Goal: Task Accomplishment & Management: Manage account settings

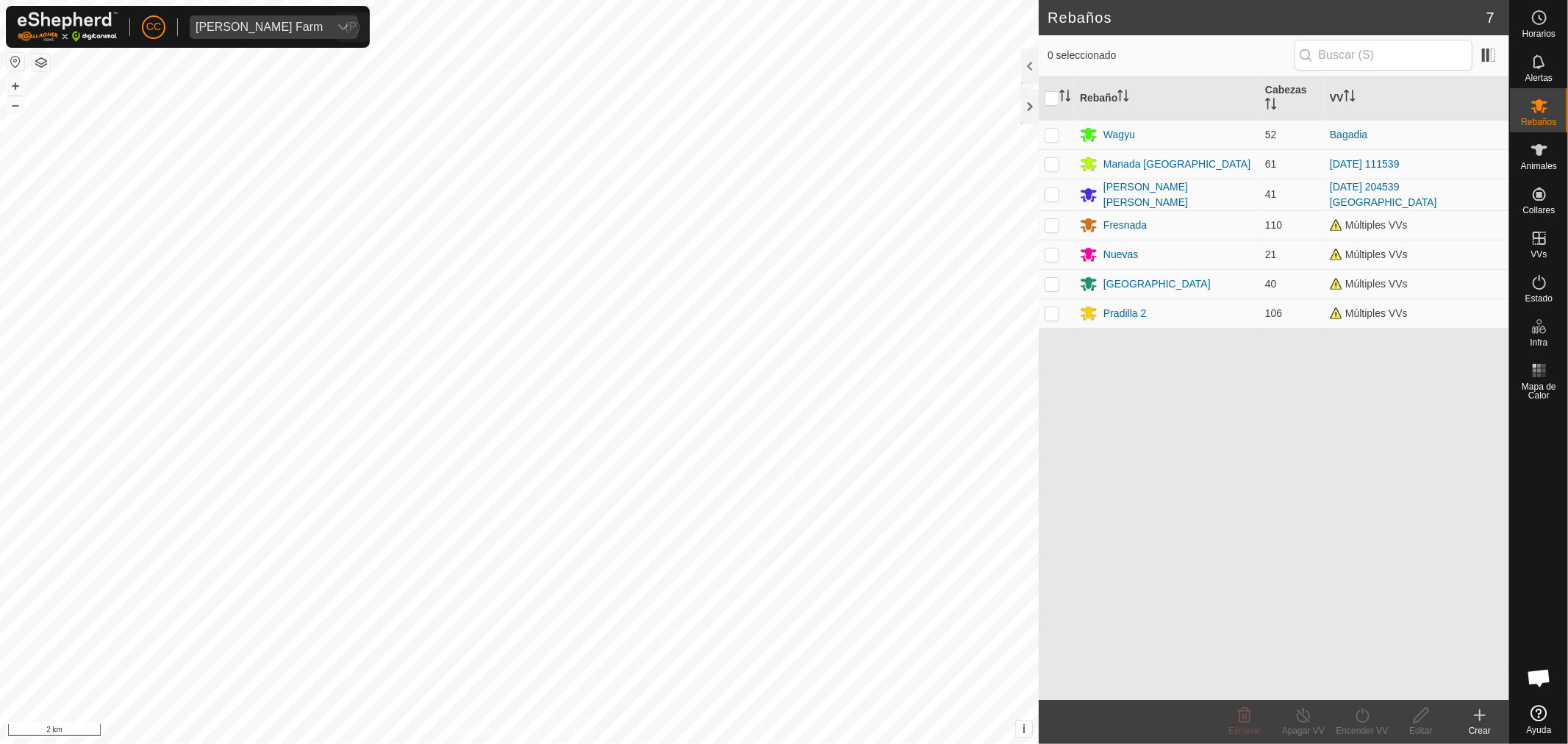
click at [233, 18] on span "[PERSON_NAME] Farm" at bounding box center [259, 27] width 139 height 23
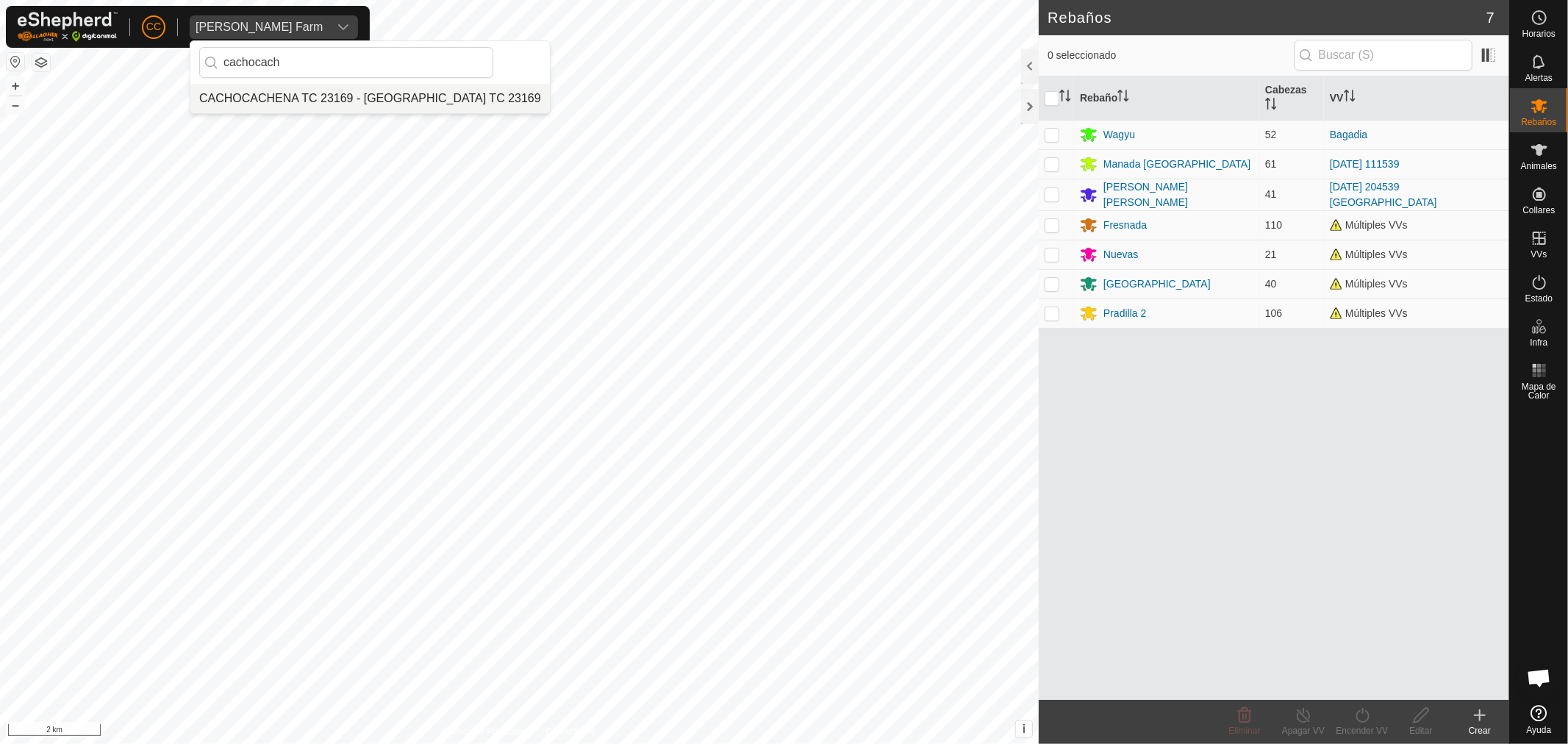
type input "cachocach"
click at [328, 103] on li "CACHOCACHENA TC 23169 - [GEOGRAPHIC_DATA] TC 23169" at bounding box center [370, 99] width 360 height 29
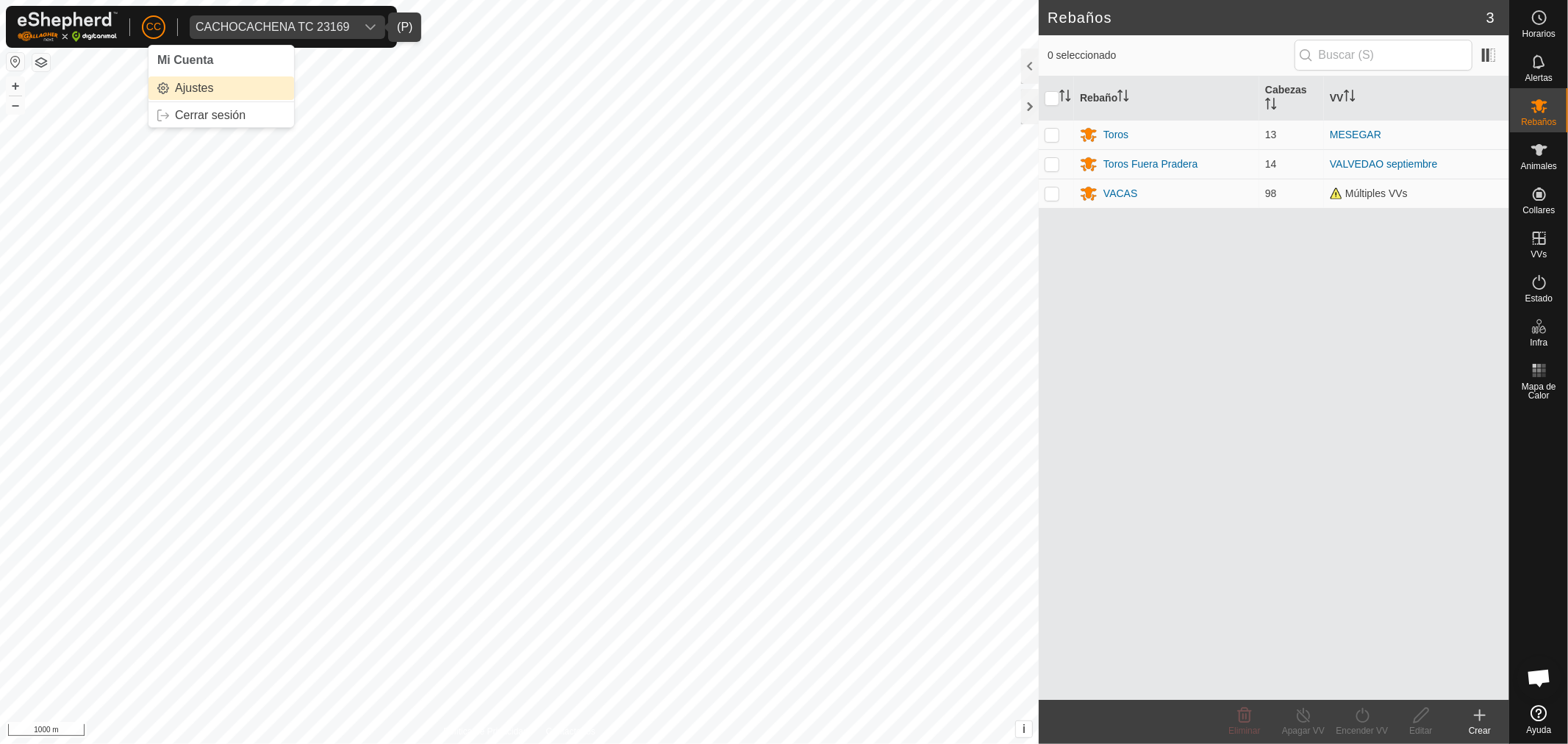
click at [182, 88] on link "Ajustes" at bounding box center [221, 88] width 146 height 23
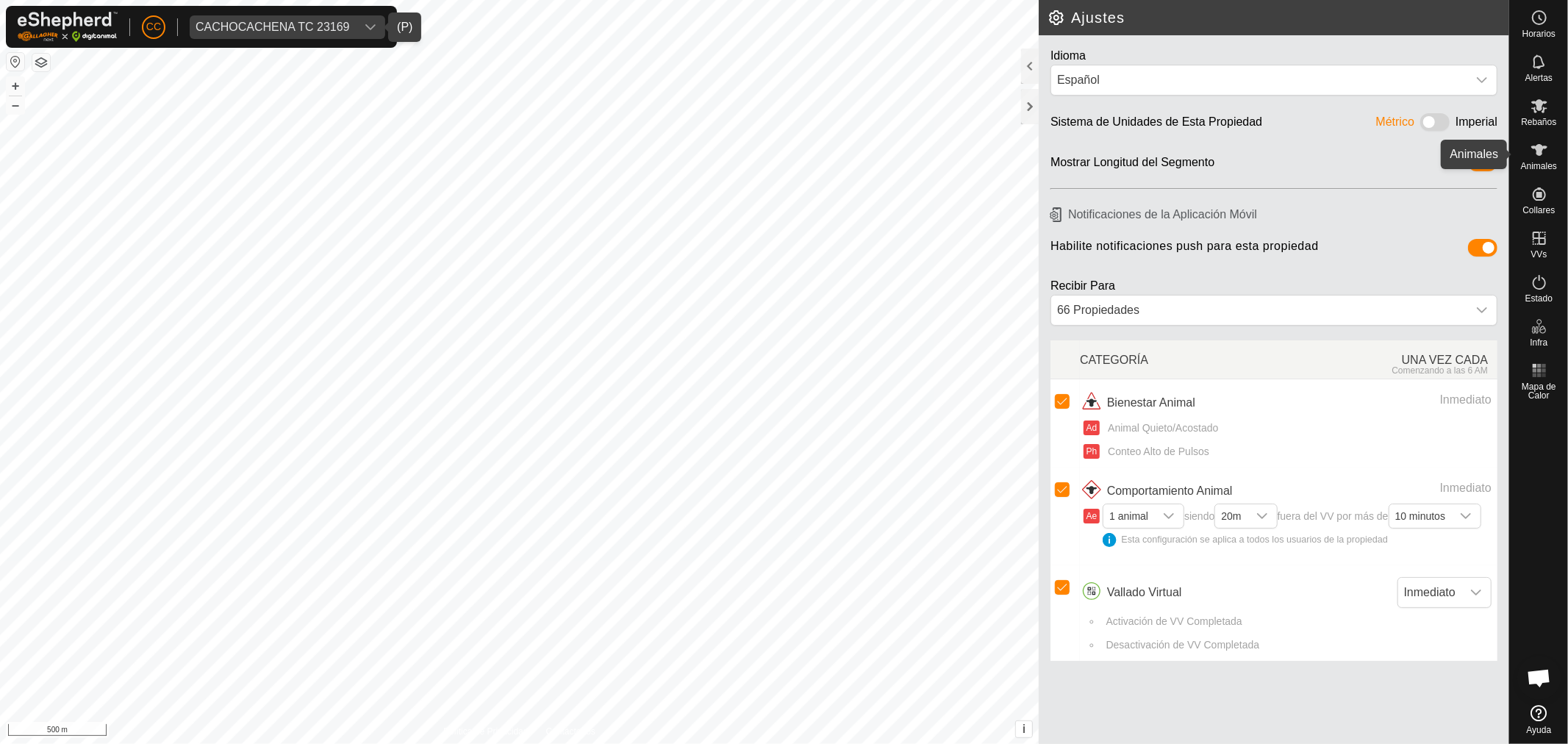
click at [1544, 172] on div "Animales" at bounding box center [1539, 154] width 58 height 44
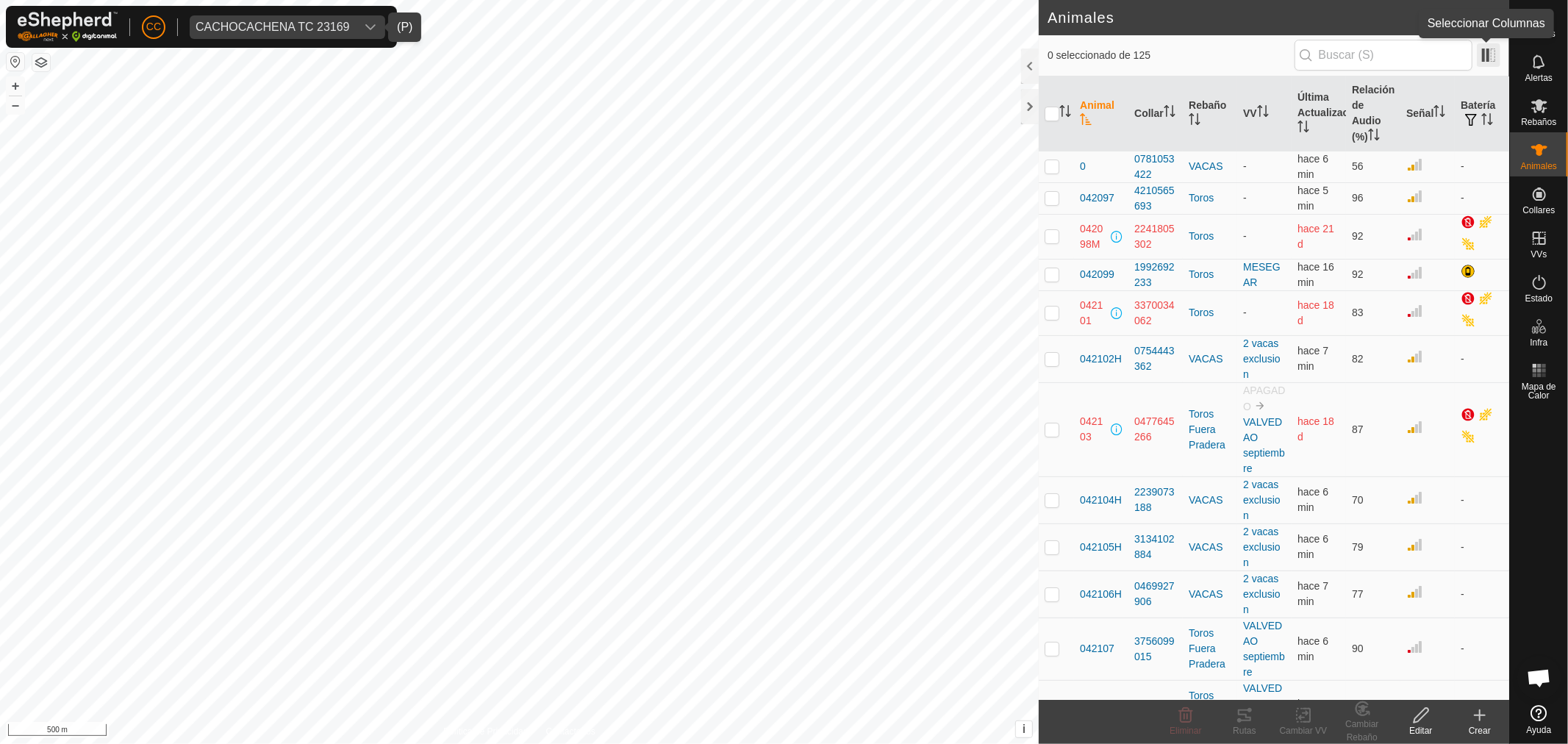
click at [1487, 54] on span at bounding box center [1488, 55] width 23 height 23
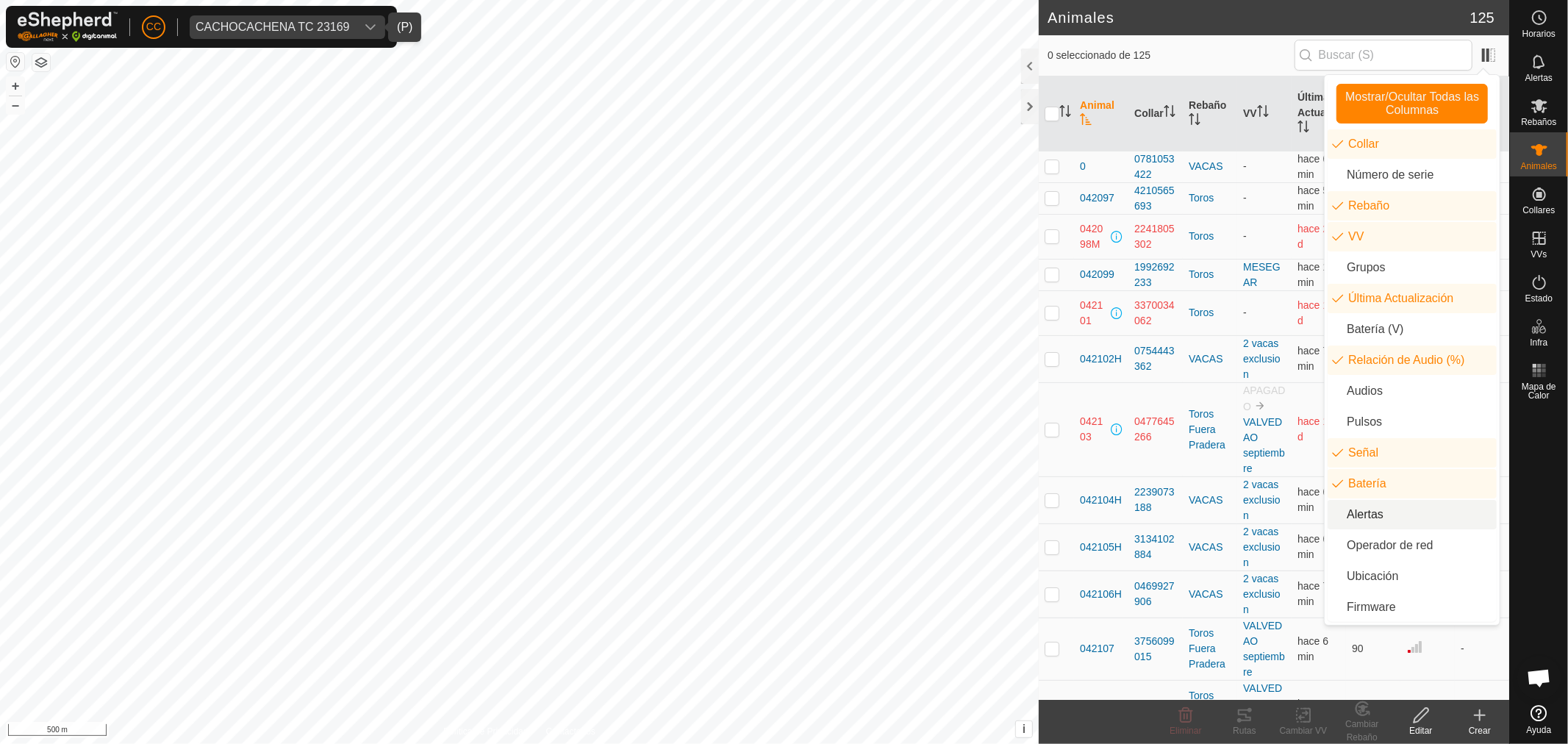
click at [1383, 504] on li "Alertas" at bounding box center [1412, 514] width 169 height 29
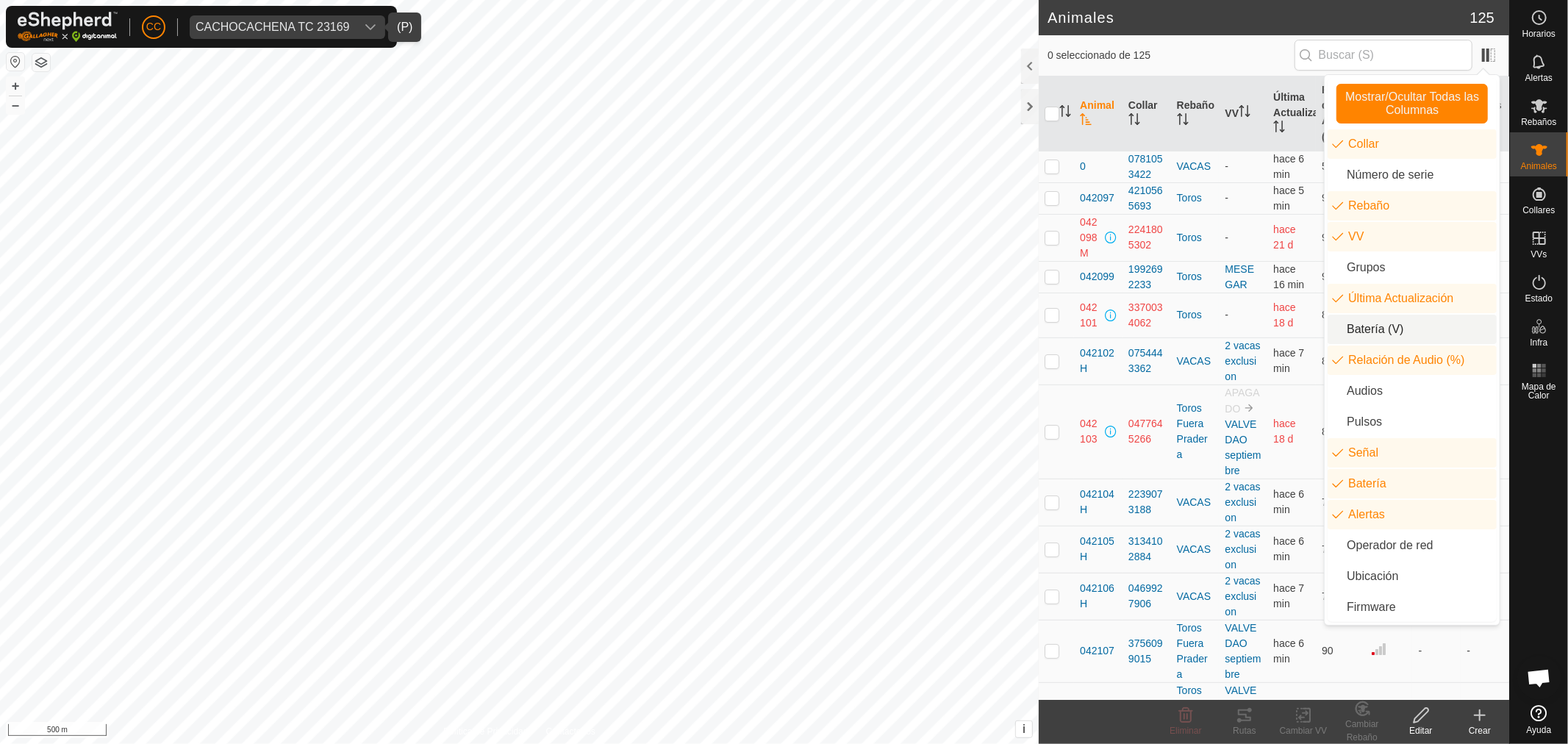
click at [1192, 39] on div "0 seleccionado de 125" at bounding box center [1274, 56] width 470 height 41
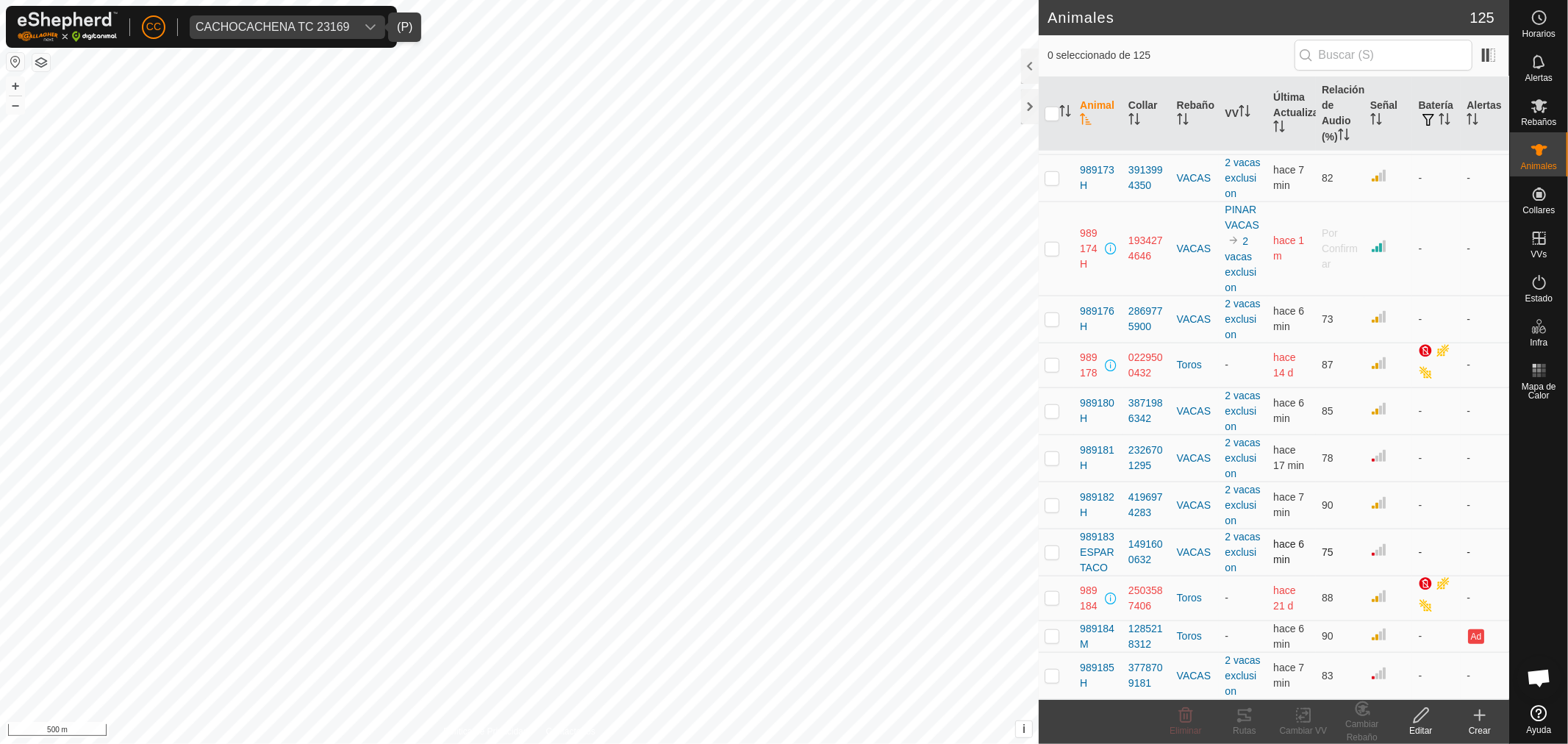
scroll to position [7343, 0]
click at [1053, 649] on td at bounding box center [1056, 636] width 35 height 32
checkbox input "true"
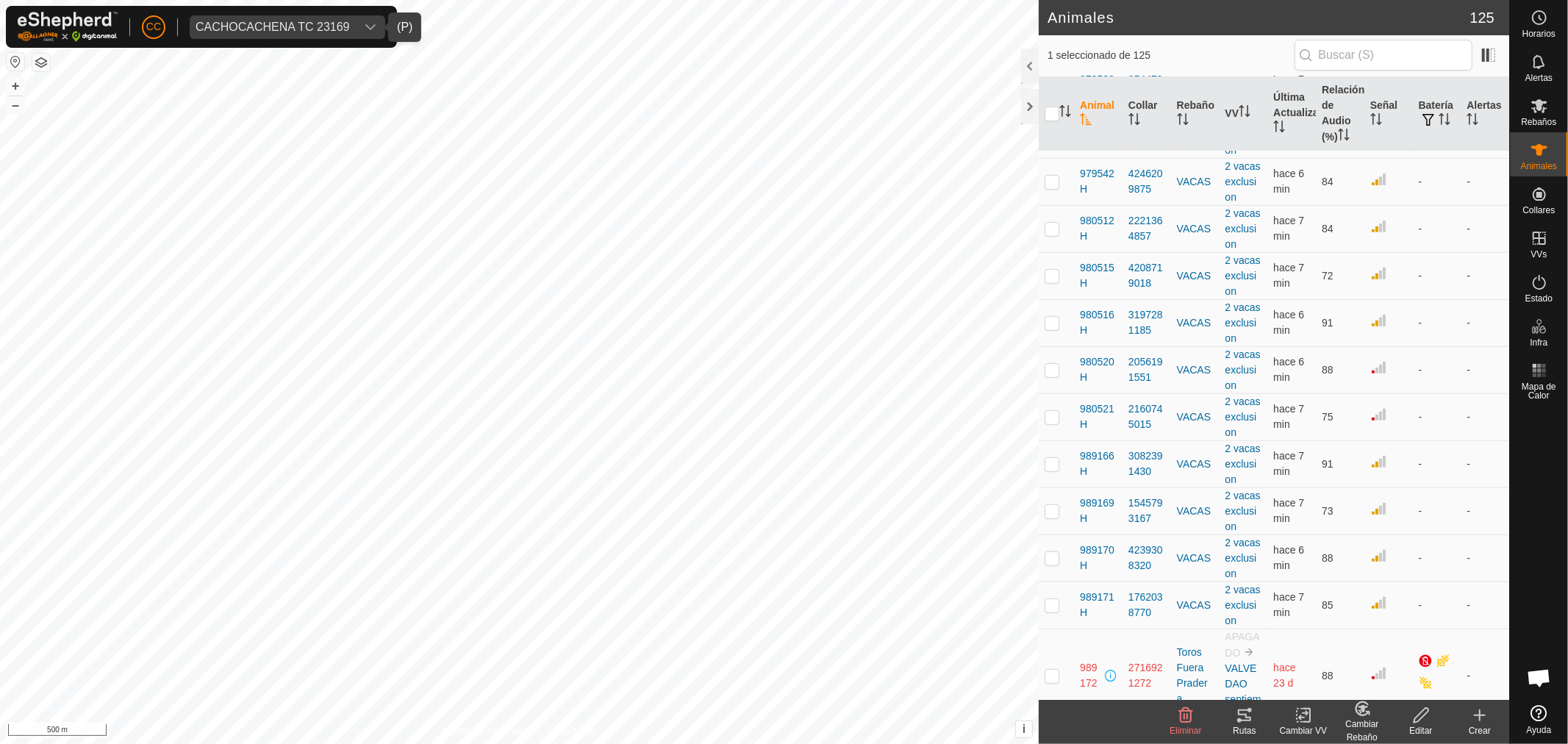
scroll to position [5220, 0]
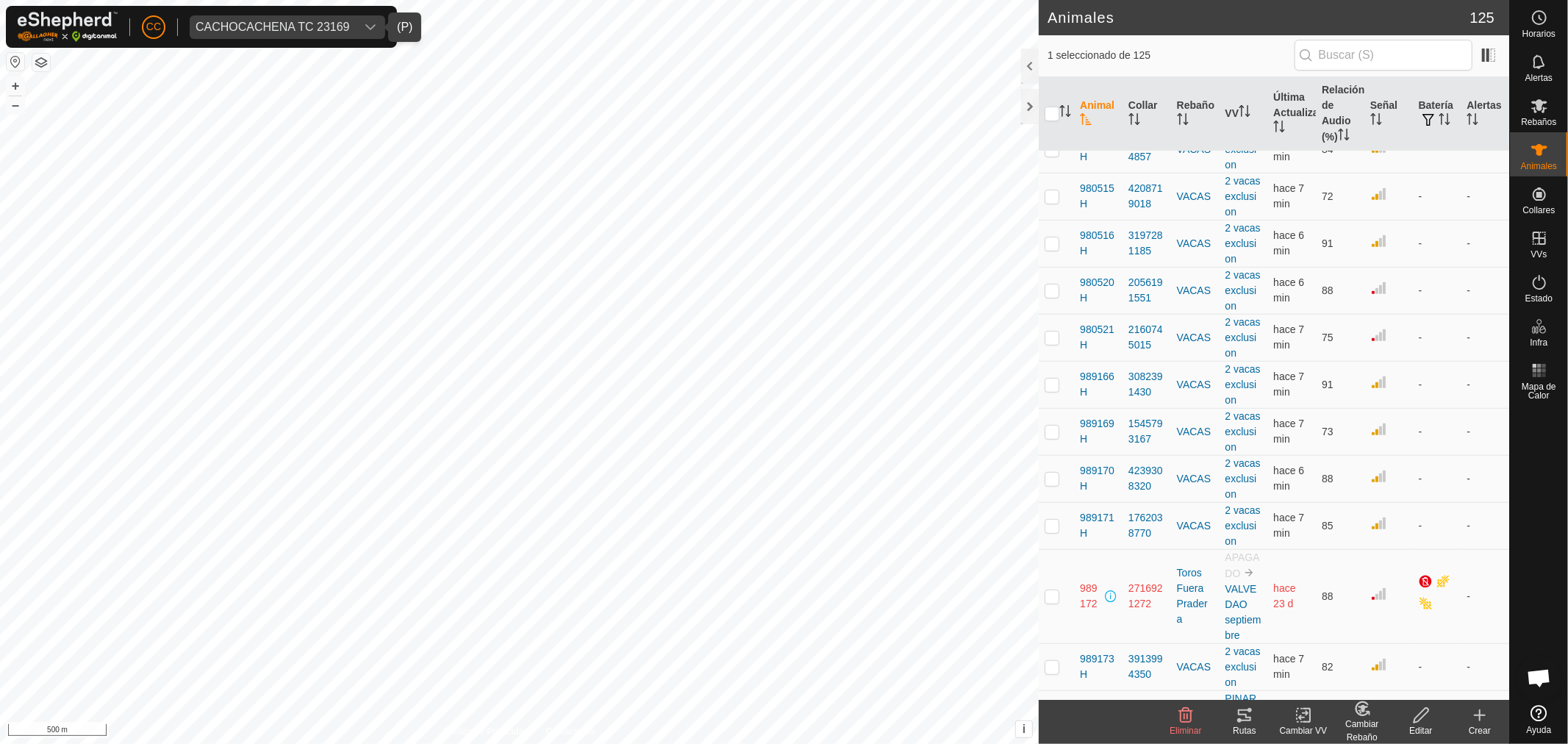
checkbox input "true"
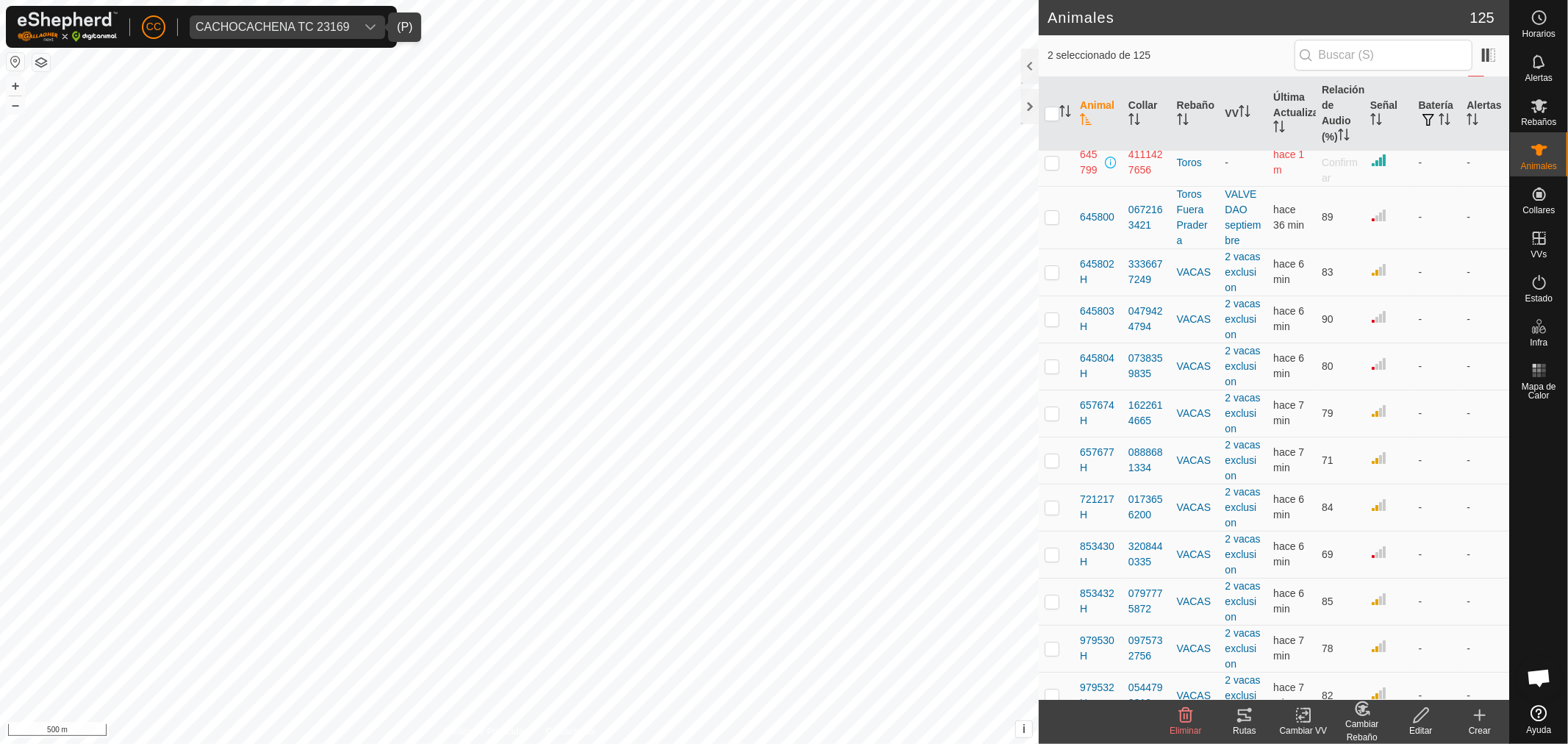
scroll to position [4321, 0]
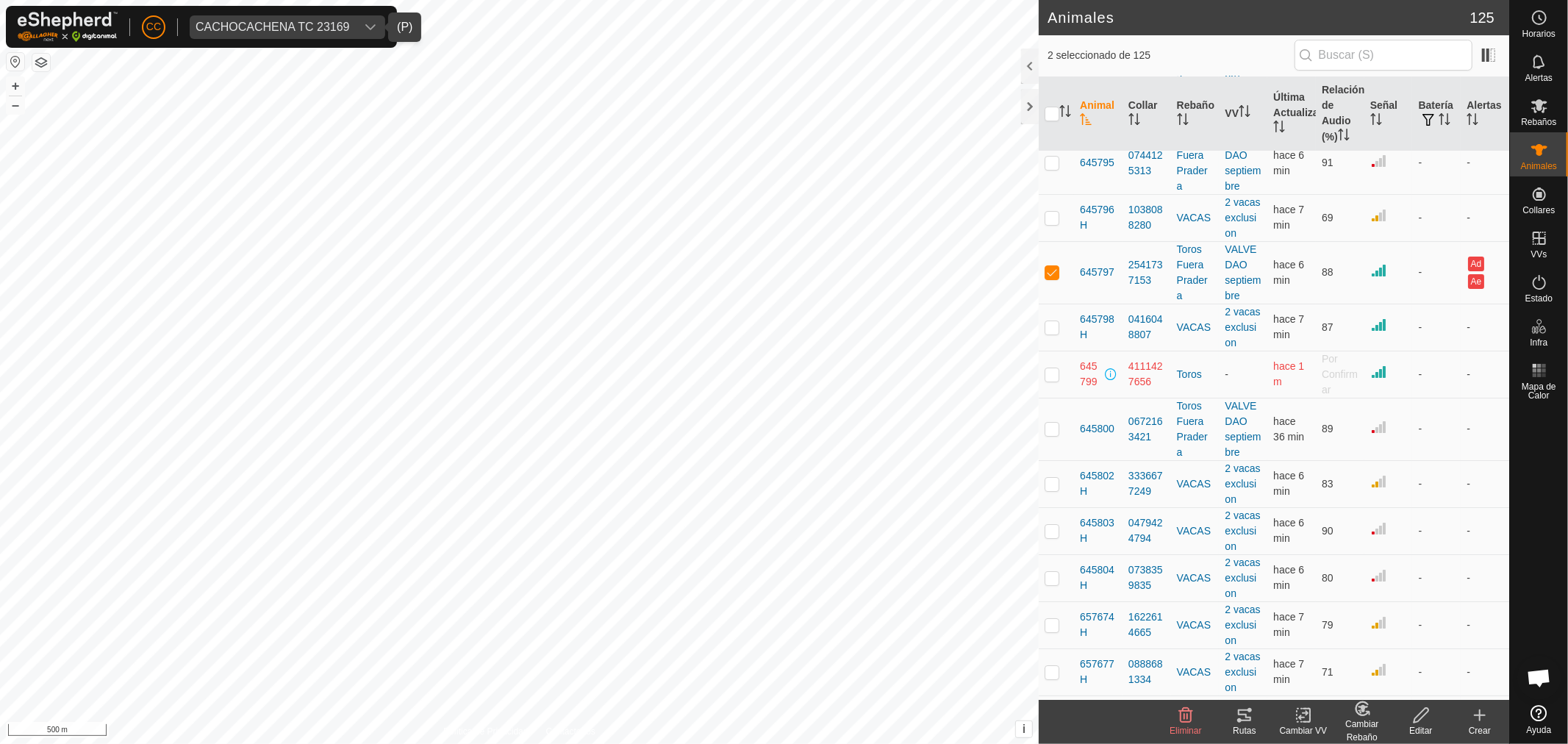
checkbox input "true"
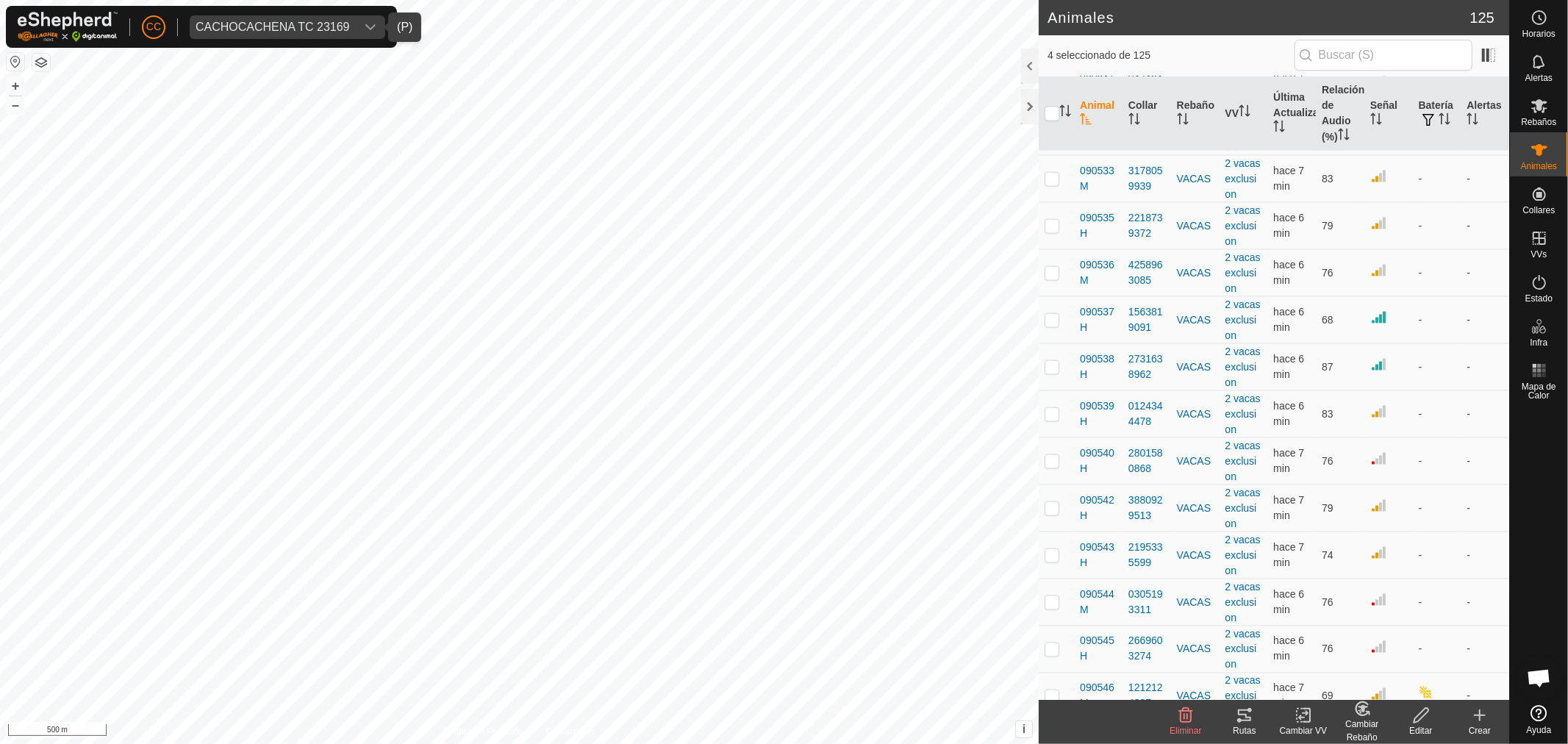
scroll to position [1545, 0]
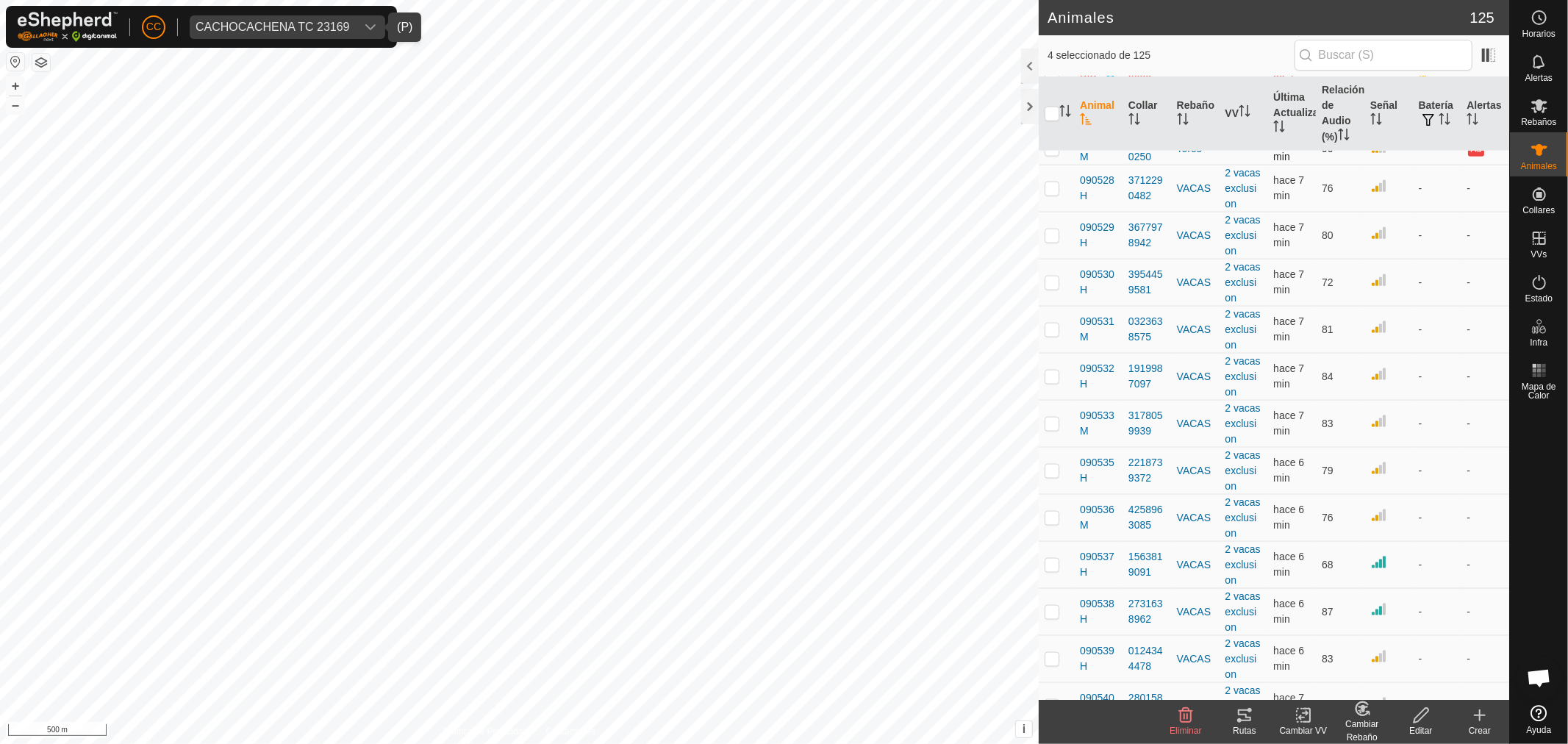
click at [1053, 154] on p-checkbox at bounding box center [1051, 148] width 15 height 12
checkbox input "true"
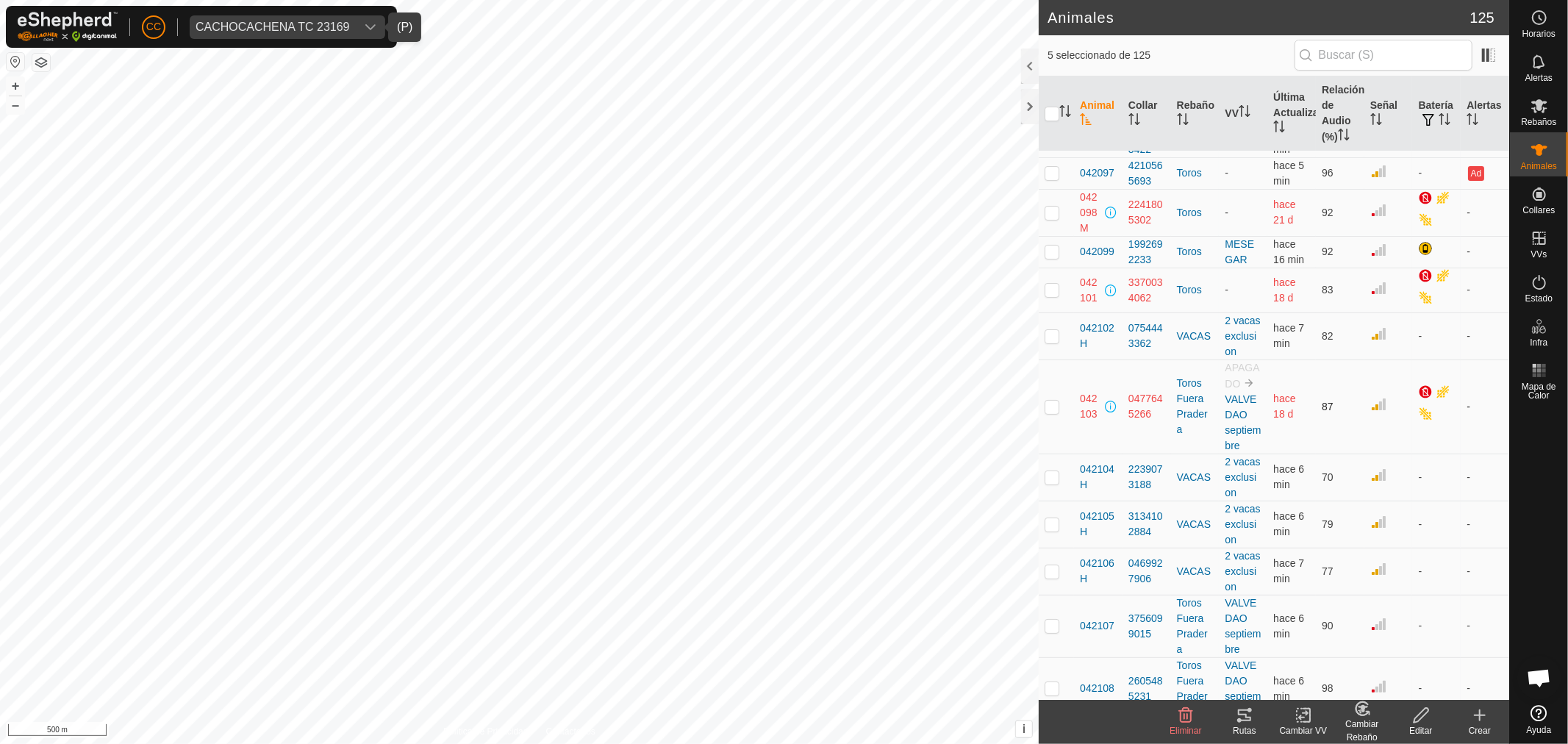
scroll to position [0, 0]
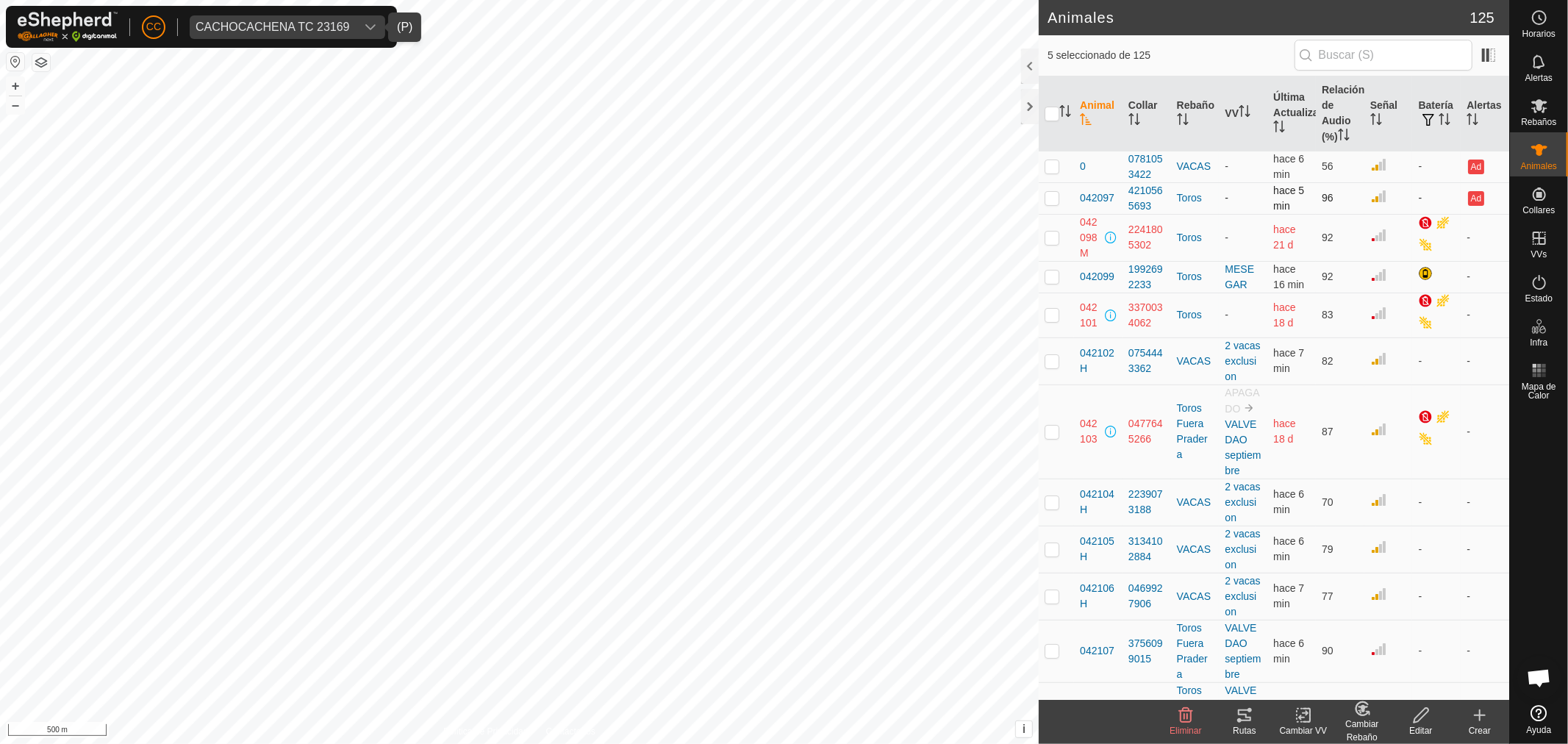
click at [1048, 199] on p-checkbox at bounding box center [1051, 198] width 15 height 12
checkbox input "true"
click at [1051, 170] on p-checkbox at bounding box center [1051, 166] width 15 height 12
checkbox input "true"
click at [1052, 197] on p-checkbox at bounding box center [1051, 198] width 15 height 12
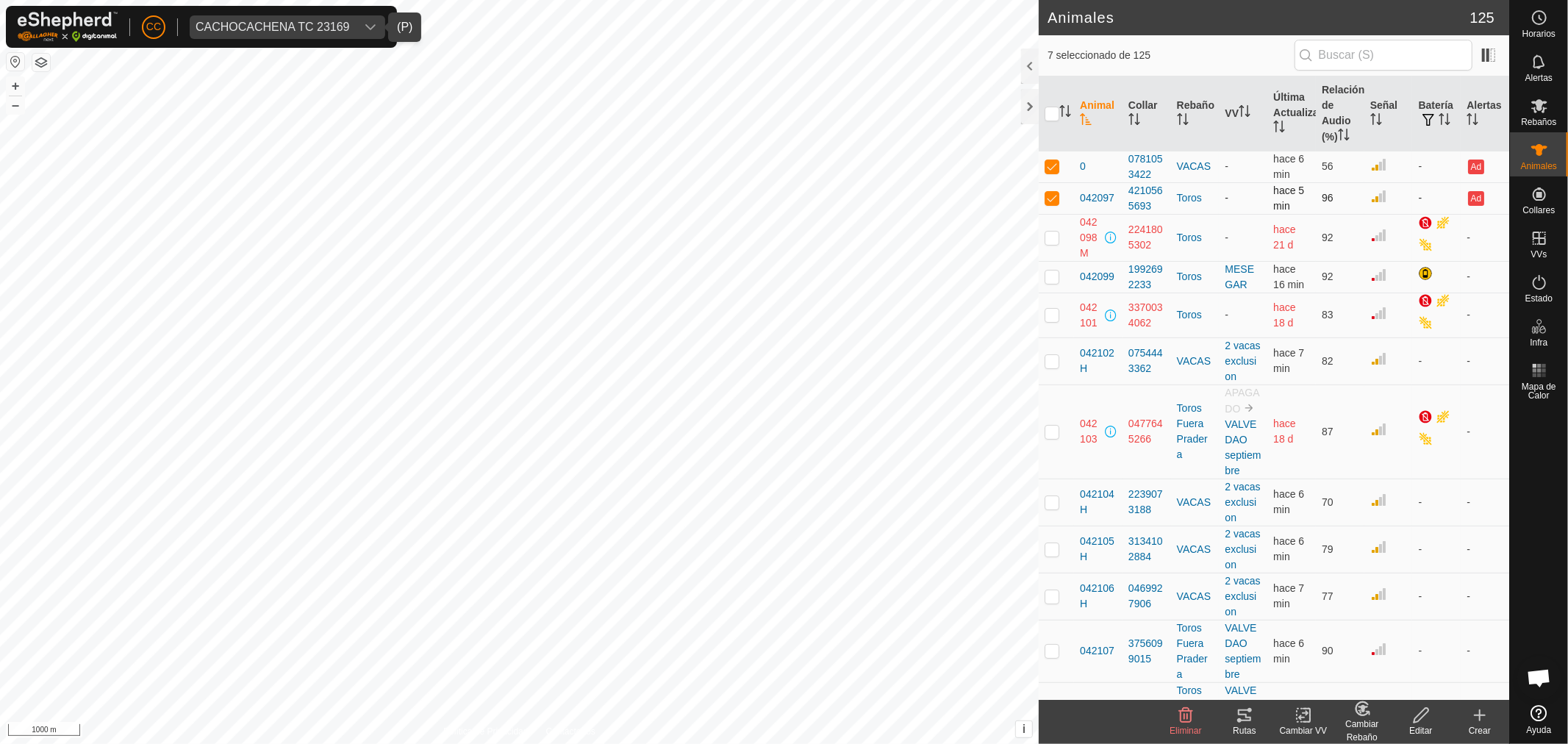
checkbox input "false"
click at [1050, 174] on td at bounding box center [1056, 166] width 35 height 32
checkbox input "false"
click at [1443, 180] on link "Collares No Equipados" at bounding box center [1436, 191] width 146 height 29
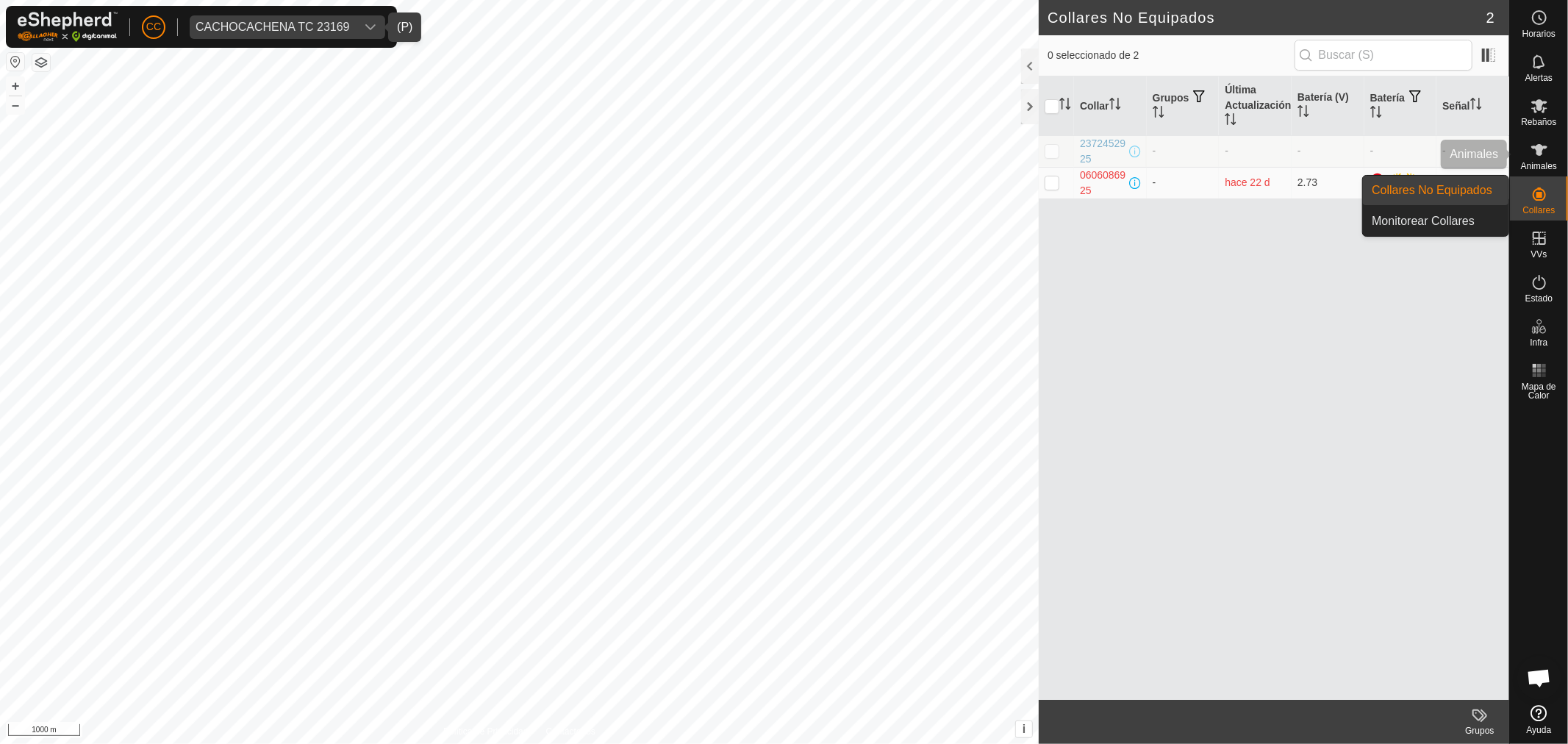
click at [1539, 153] on icon at bounding box center [1539, 150] width 16 height 12
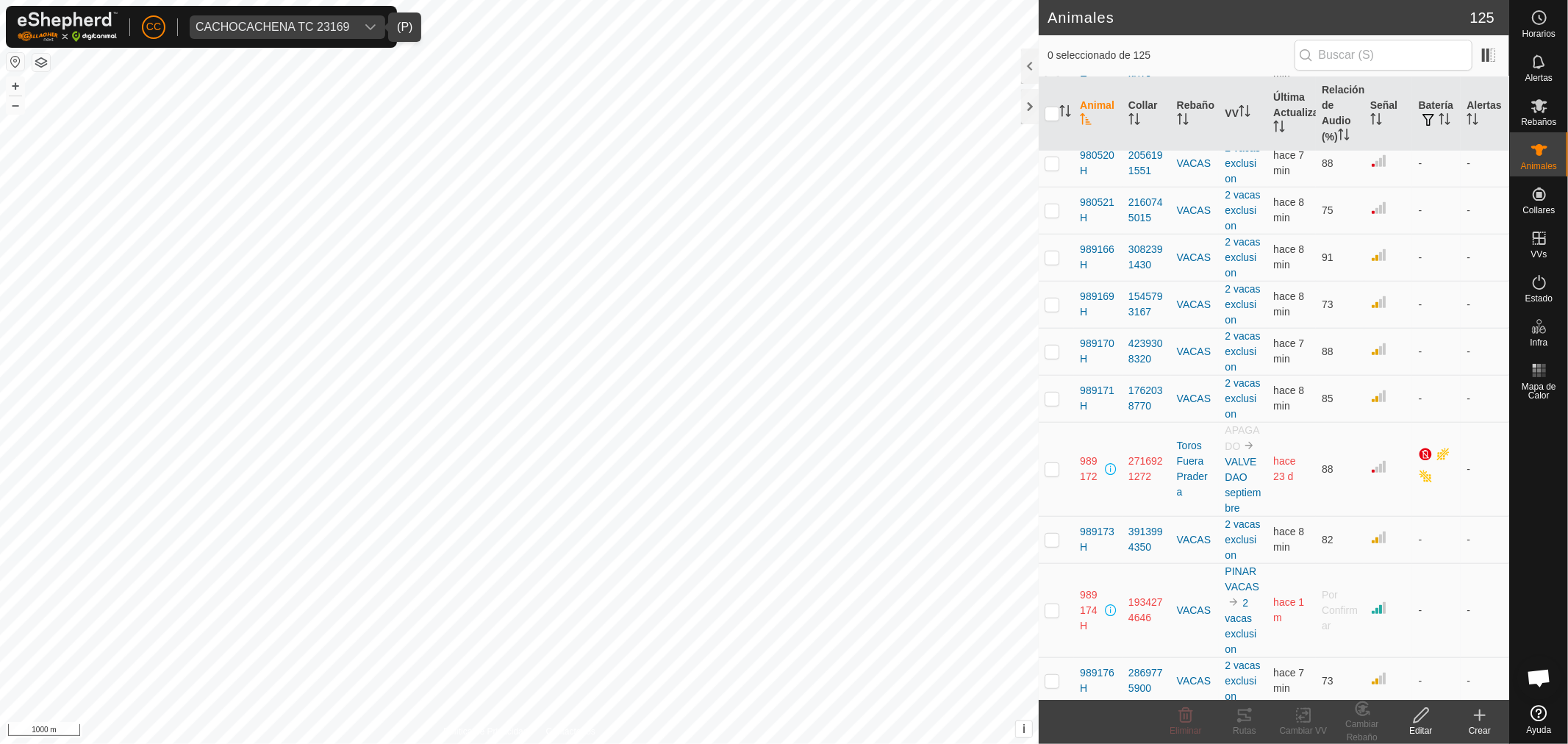
scroll to position [5471, 0]
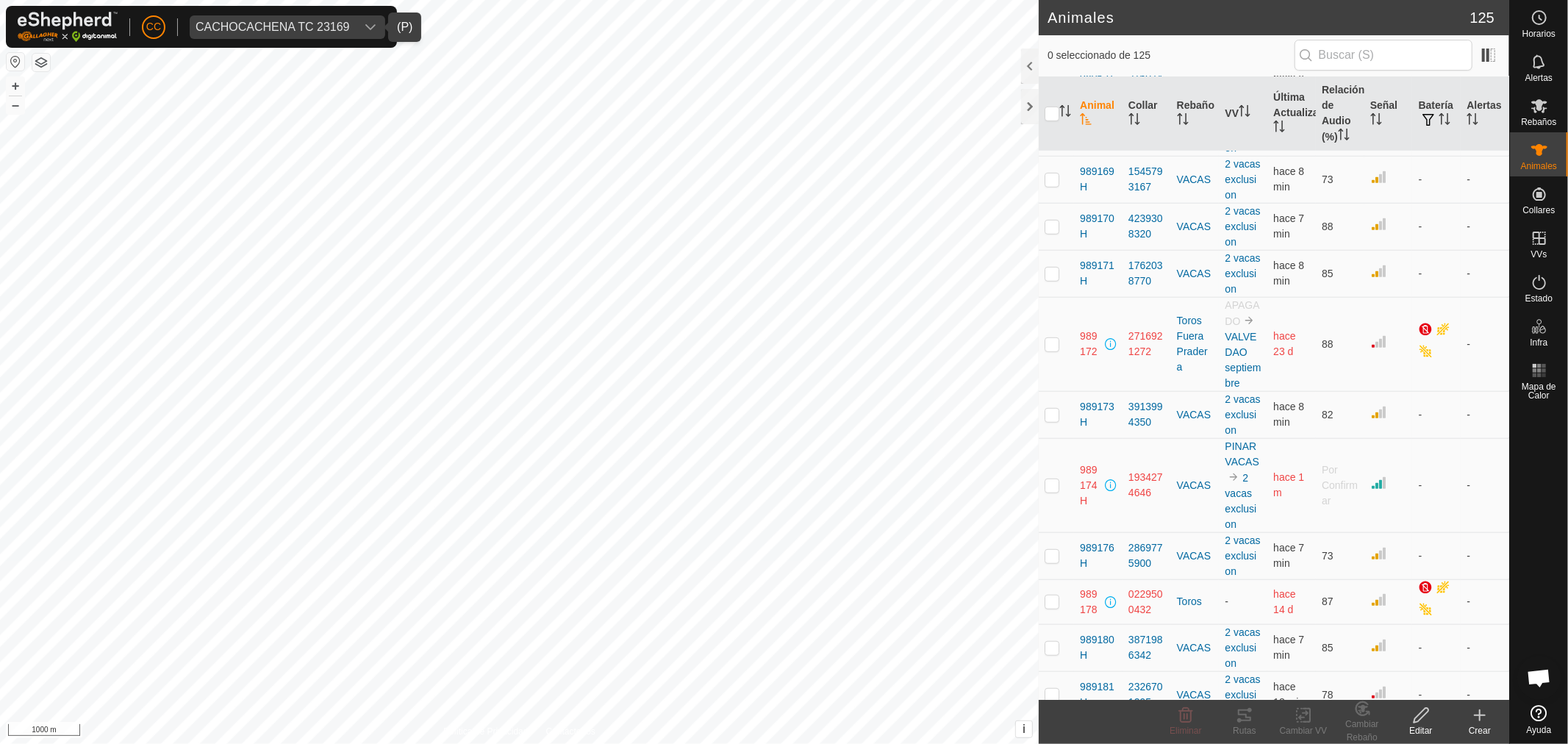
checkbox input "true"
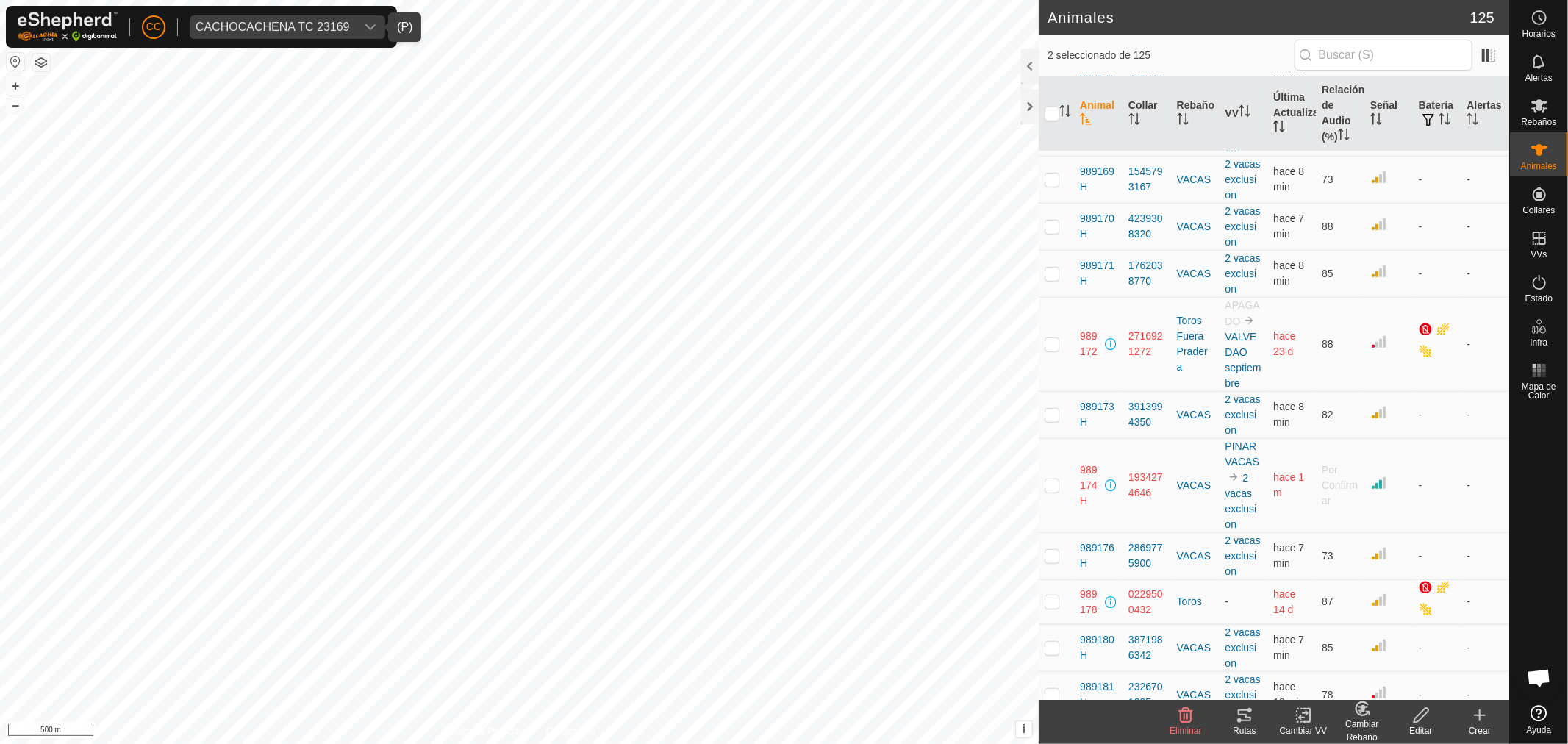
checkbox input "false"
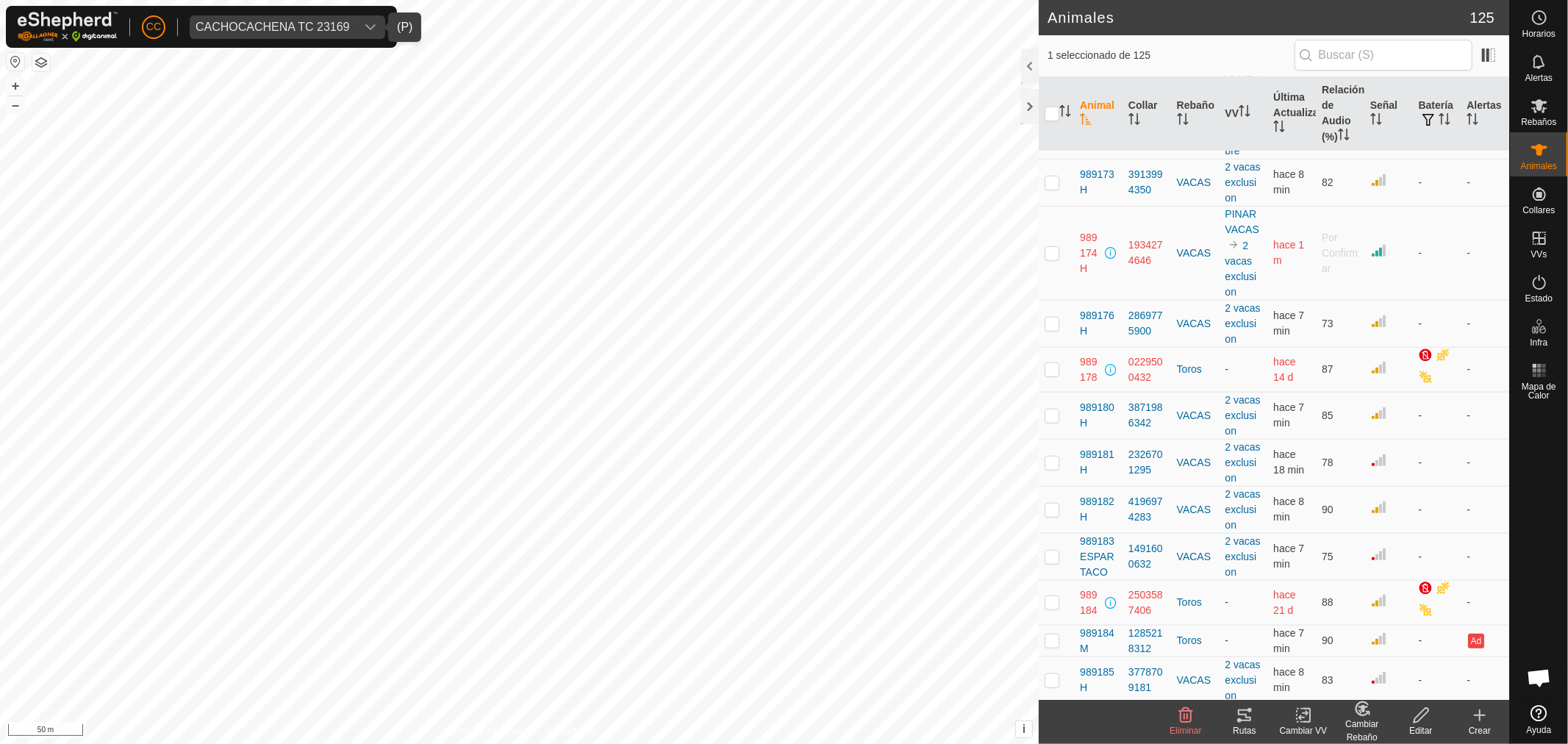
scroll to position [5553, 0]
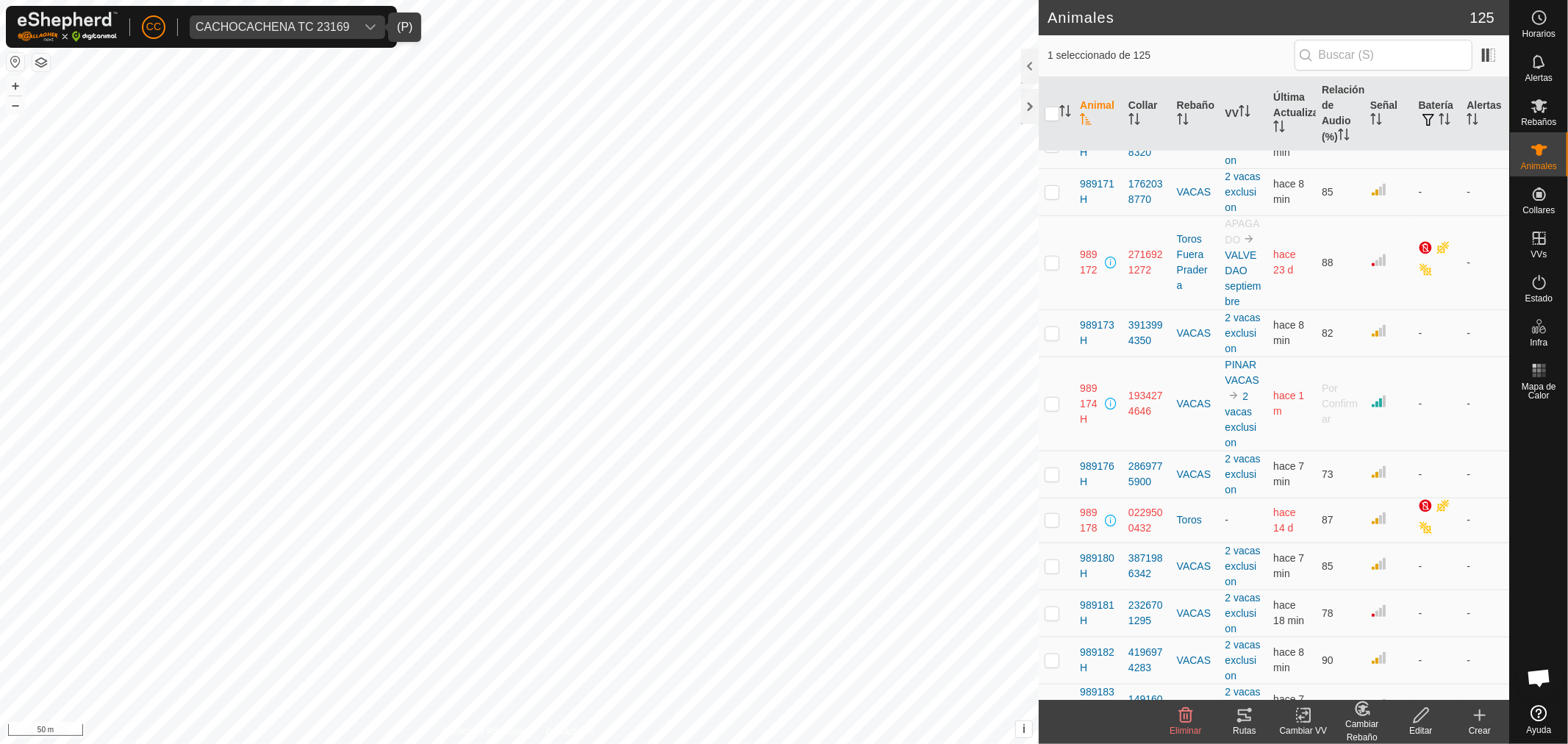
checkbox input "false"
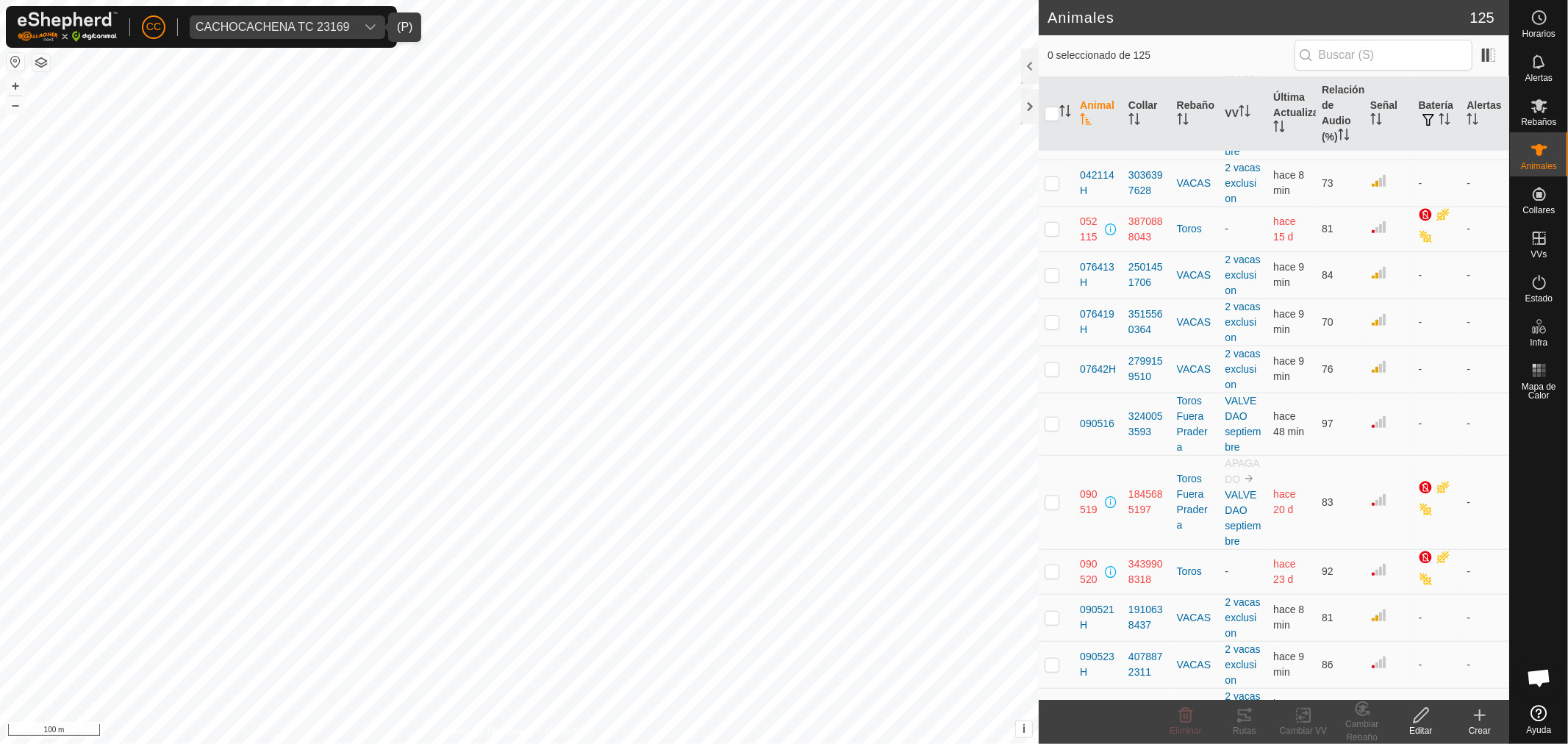
scroll to position [898, 0]
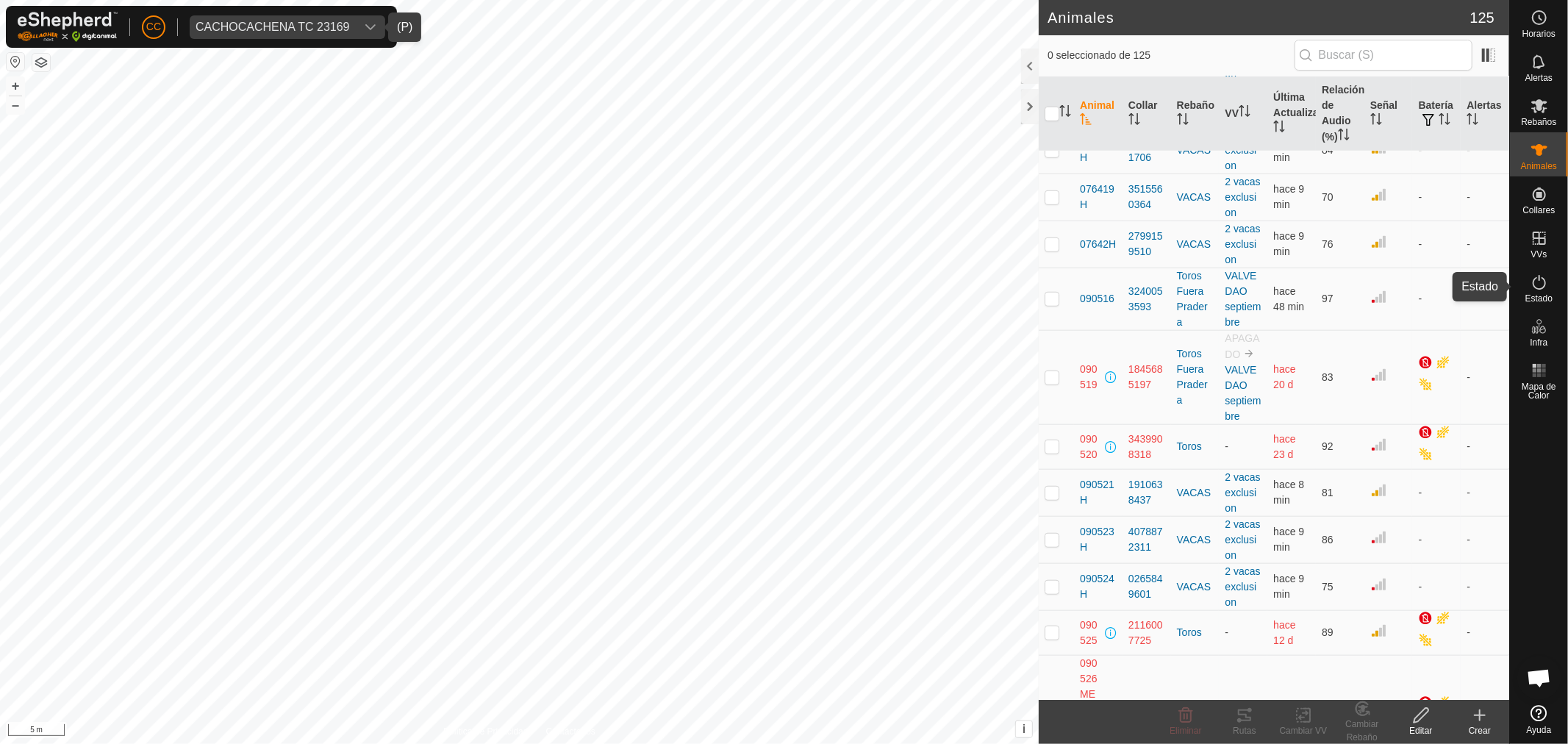
click at [1545, 282] on icon at bounding box center [1539, 281] width 13 height 15
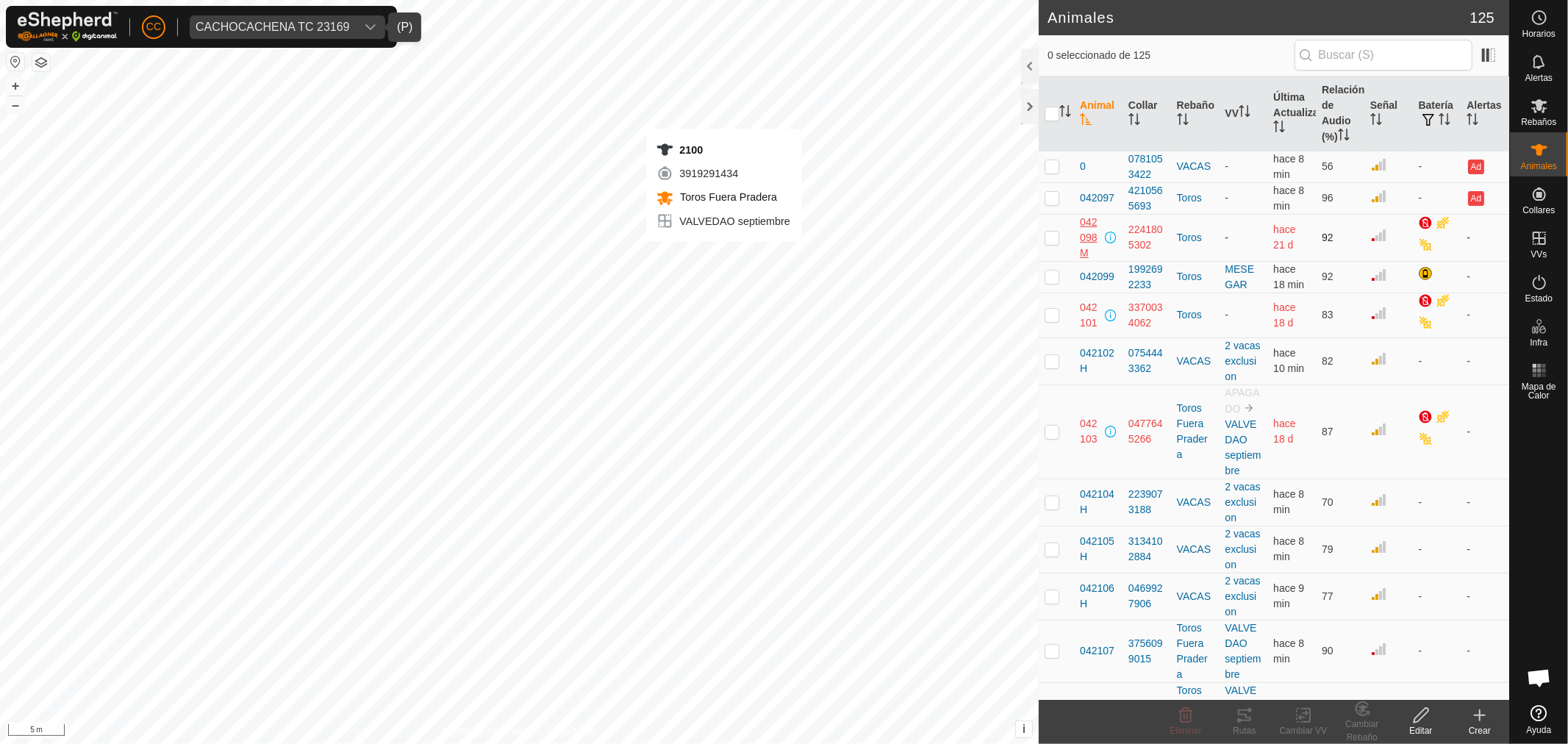
checkbox input "true"
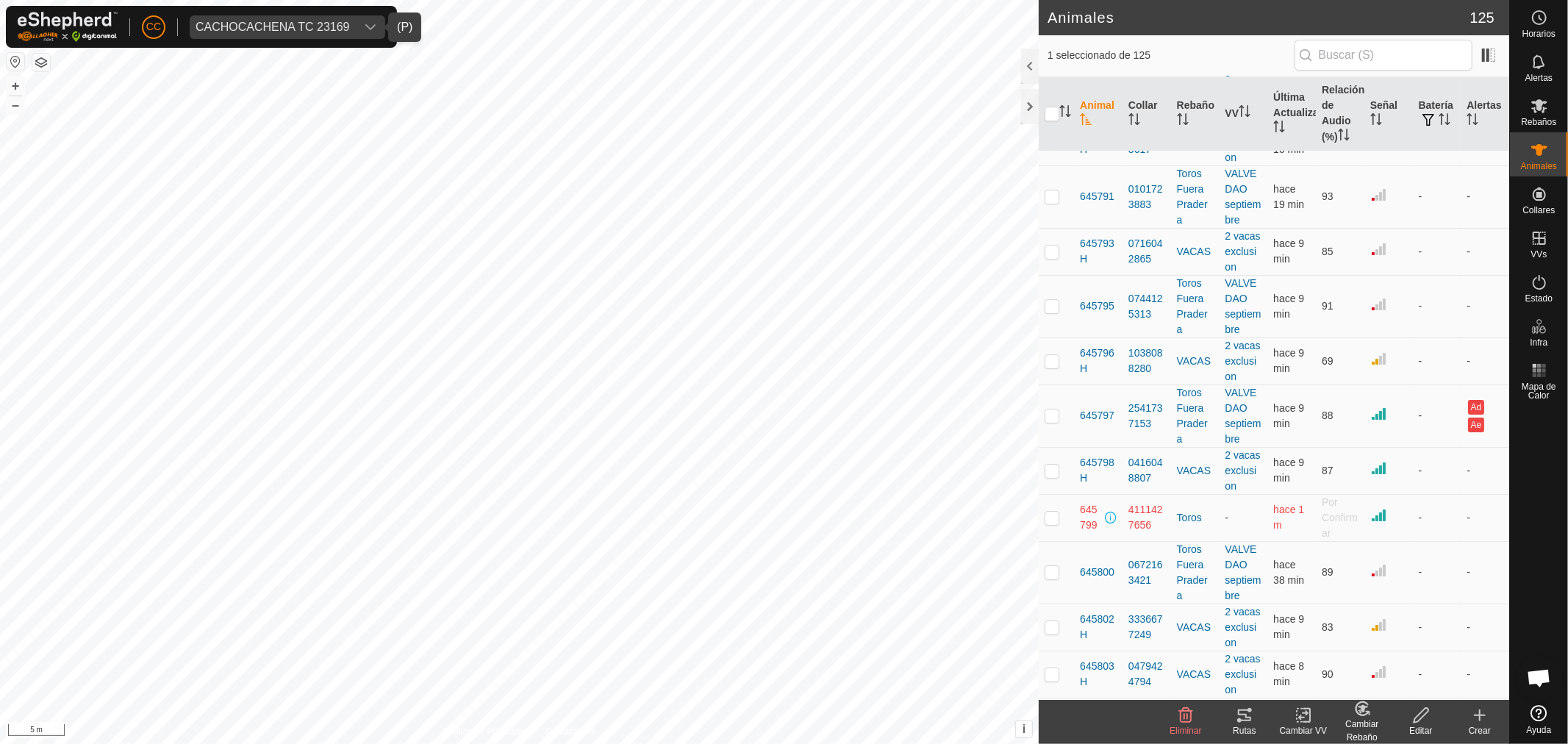
scroll to position [4165, 0]
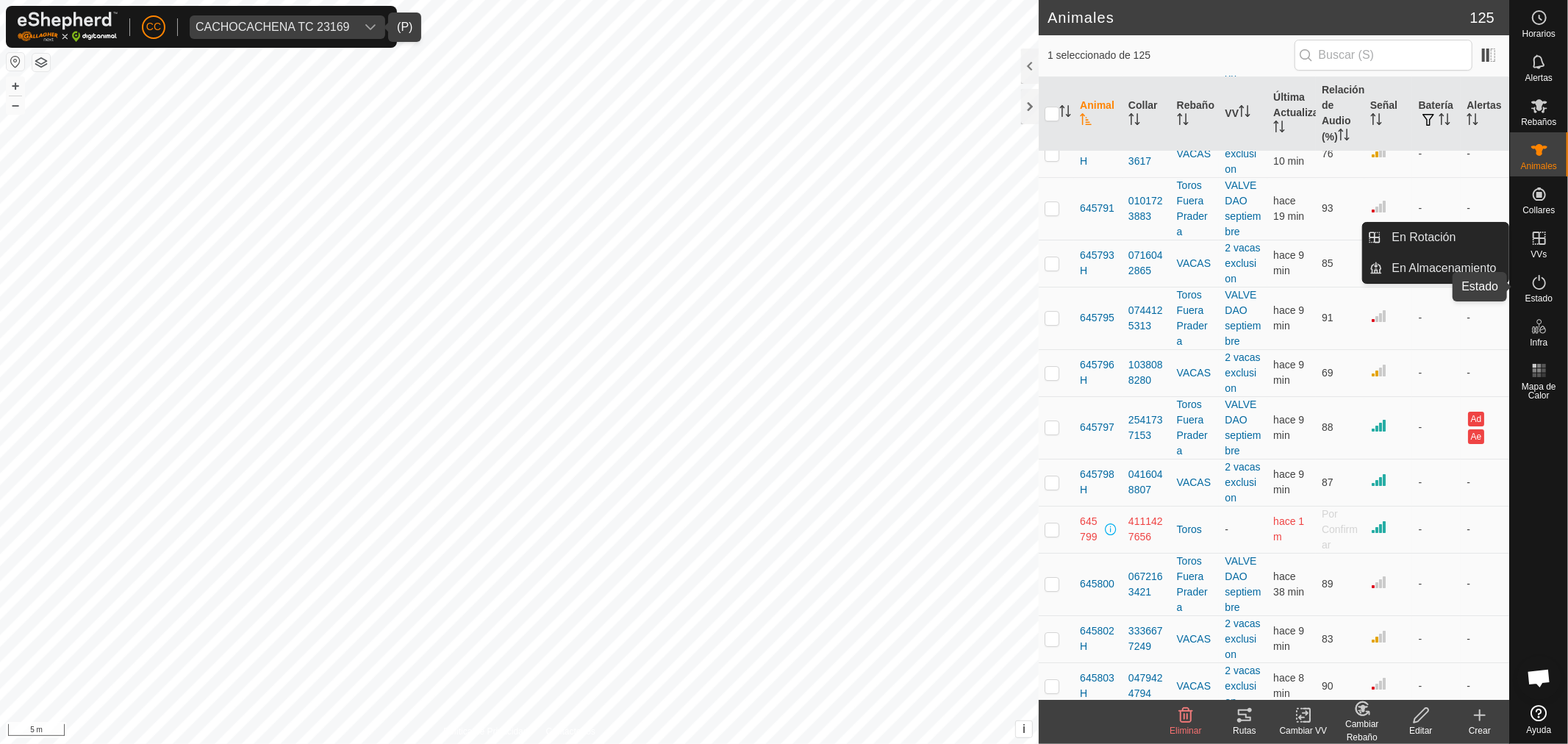
click at [1547, 299] on span "Estado" at bounding box center [1539, 299] width 27 height 9
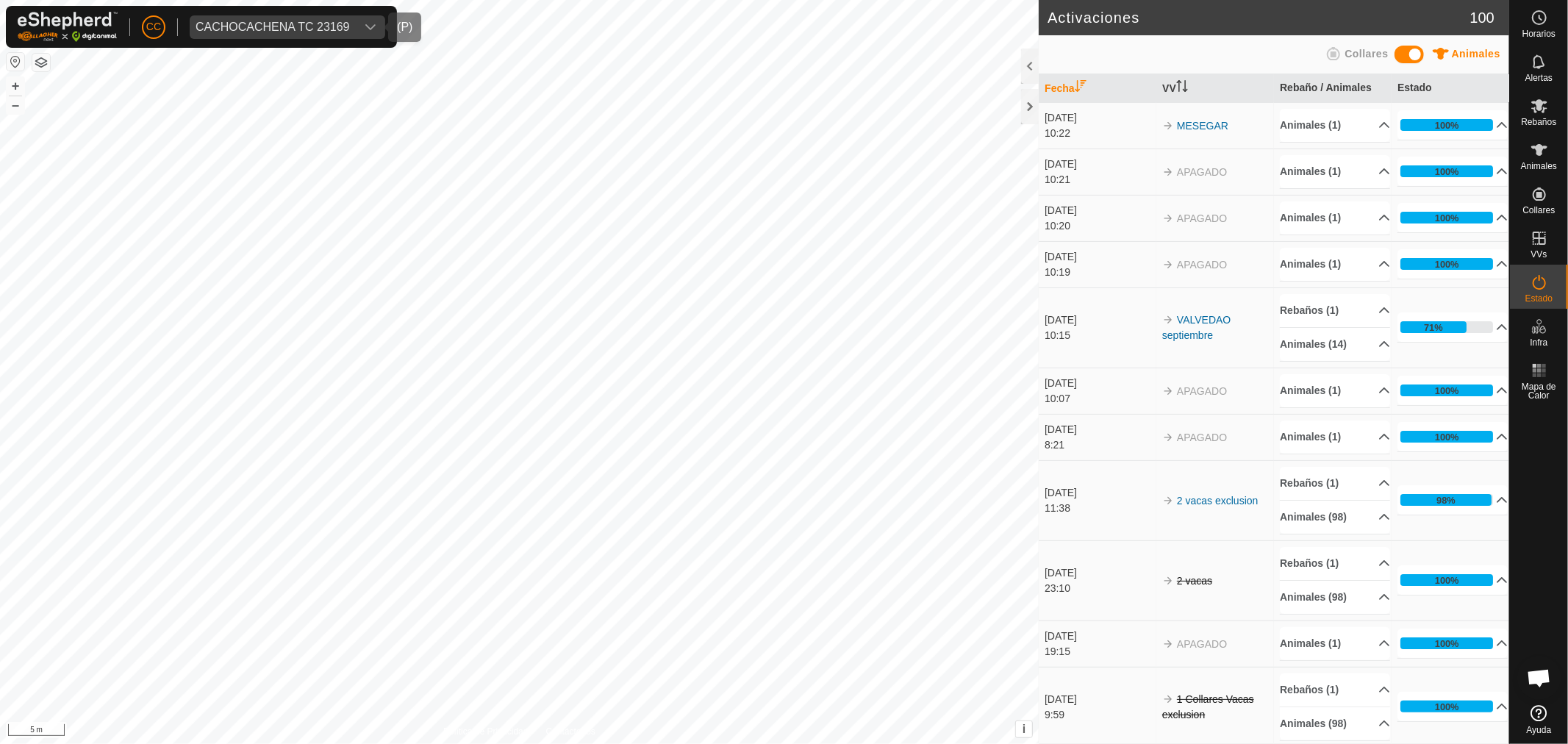
click at [354, 18] on span "CACHOCACHENA TC 23169" at bounding box center [273, 27] width 166 height 23
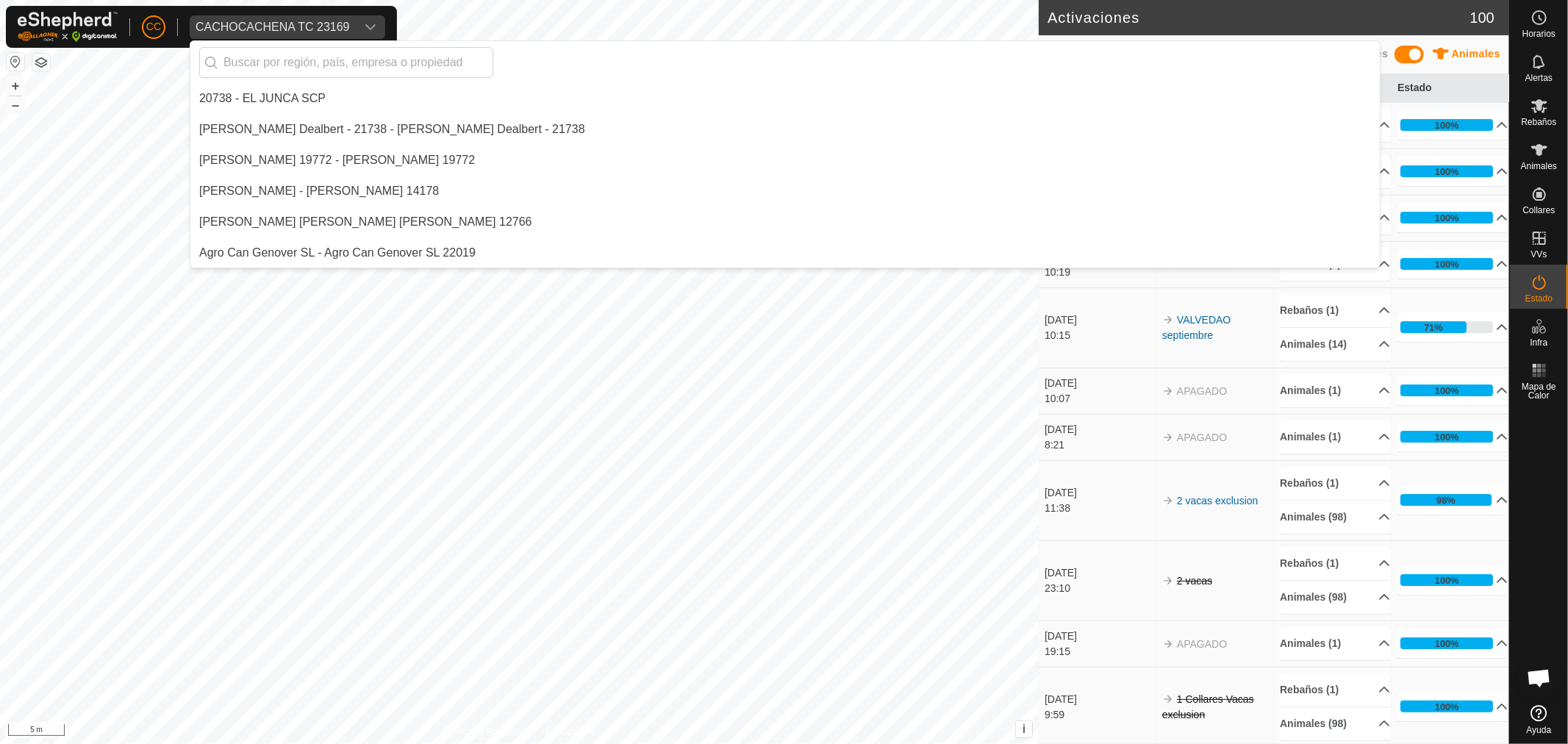
click at [169, 23] on div "CC CACHOCACHENA TC 23169 20738 - EL JUNCA SCP [PERSON_NAME] Dealbert - 21738 - …" at bounding box center [202, 27] width 391 height 42
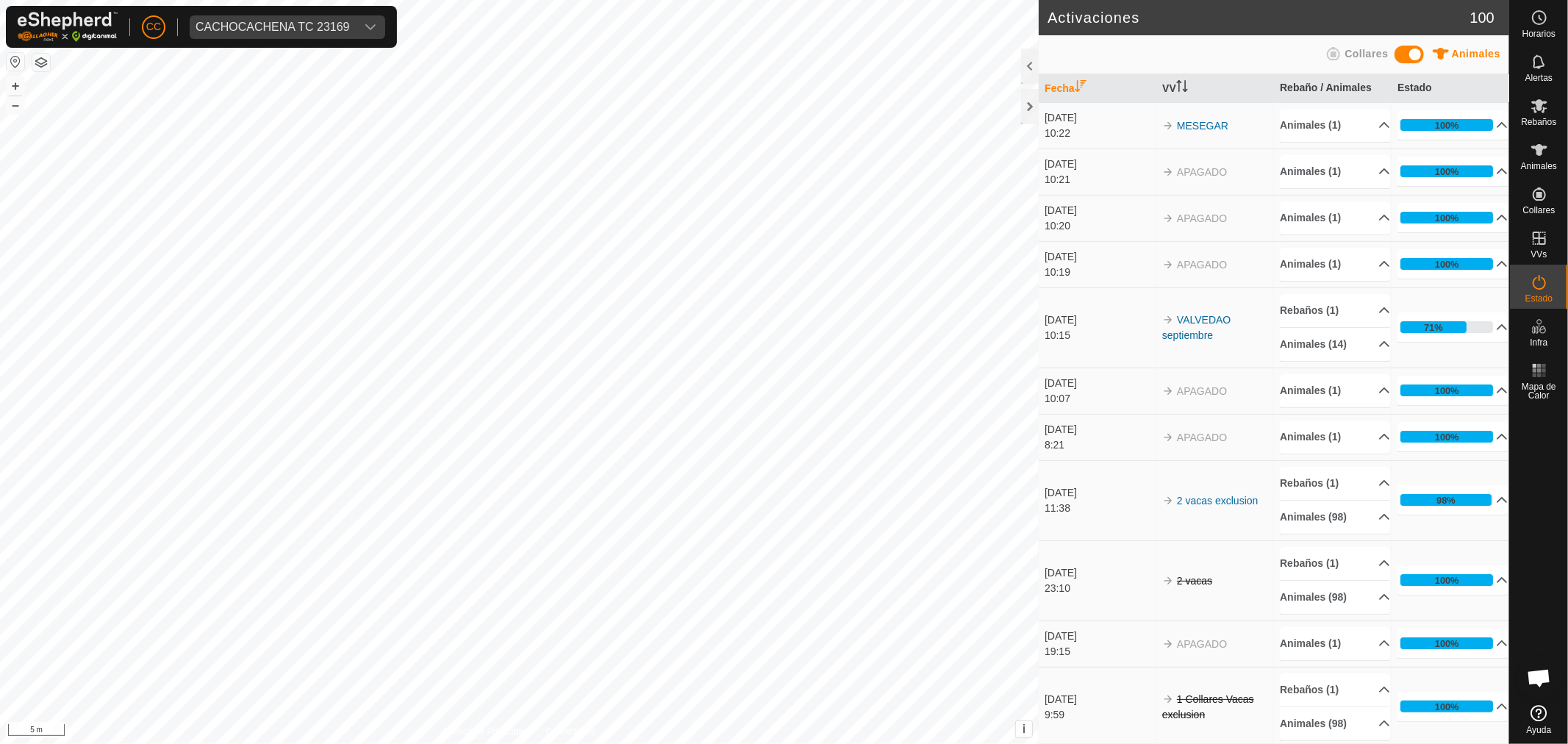
click at [144, 30] on p-avatar "CC" at bounding box center [153, 27] width 23 height 23
click at [151, 33] on span "CC" at bounding box center [153, 27] width 15 height 15
click at [193, 120] on link "Cerrar sesión" at bounding box center [221, 115] width 146 height 23
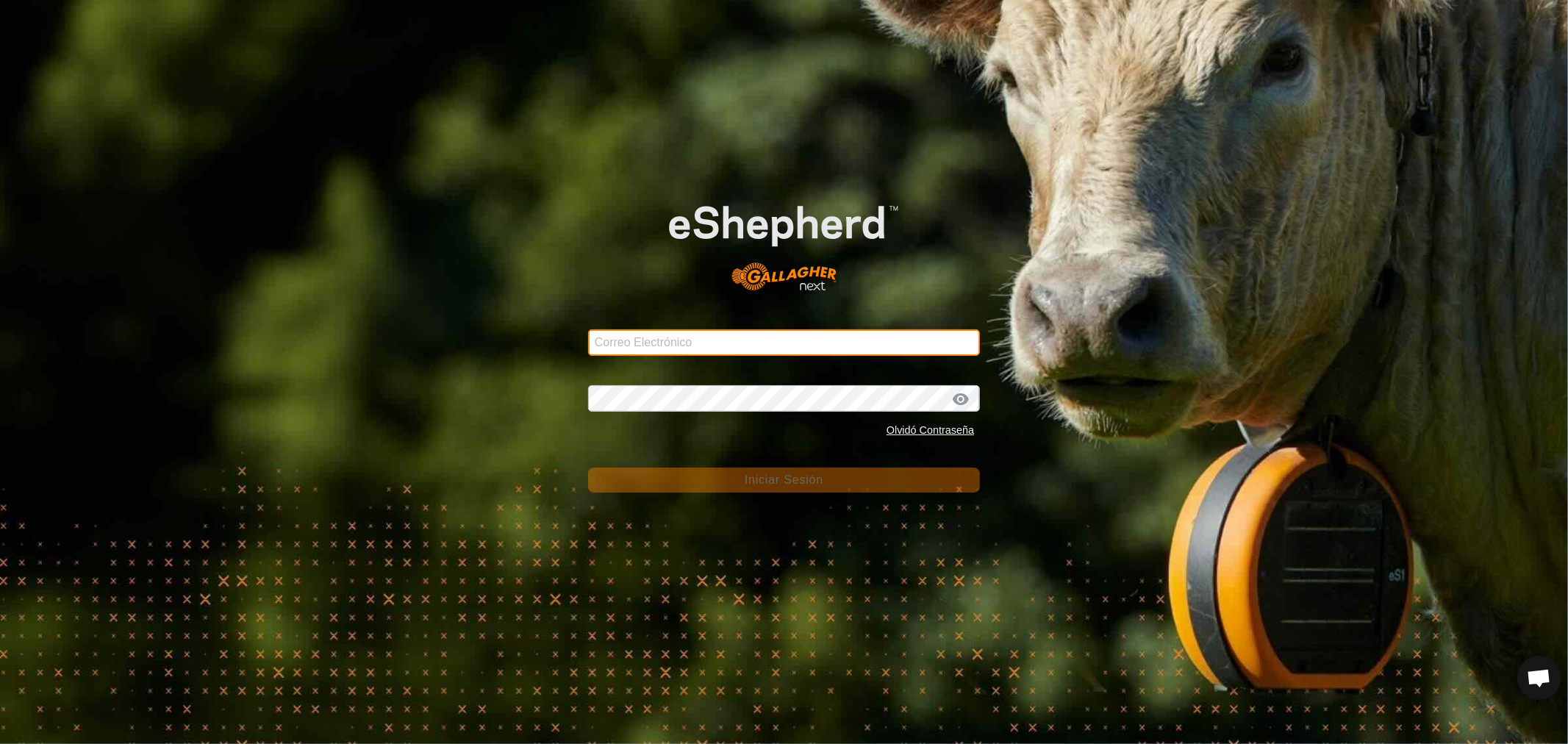
type input "[EMAIL_ADDRESS][DOMAIN_NAME]"
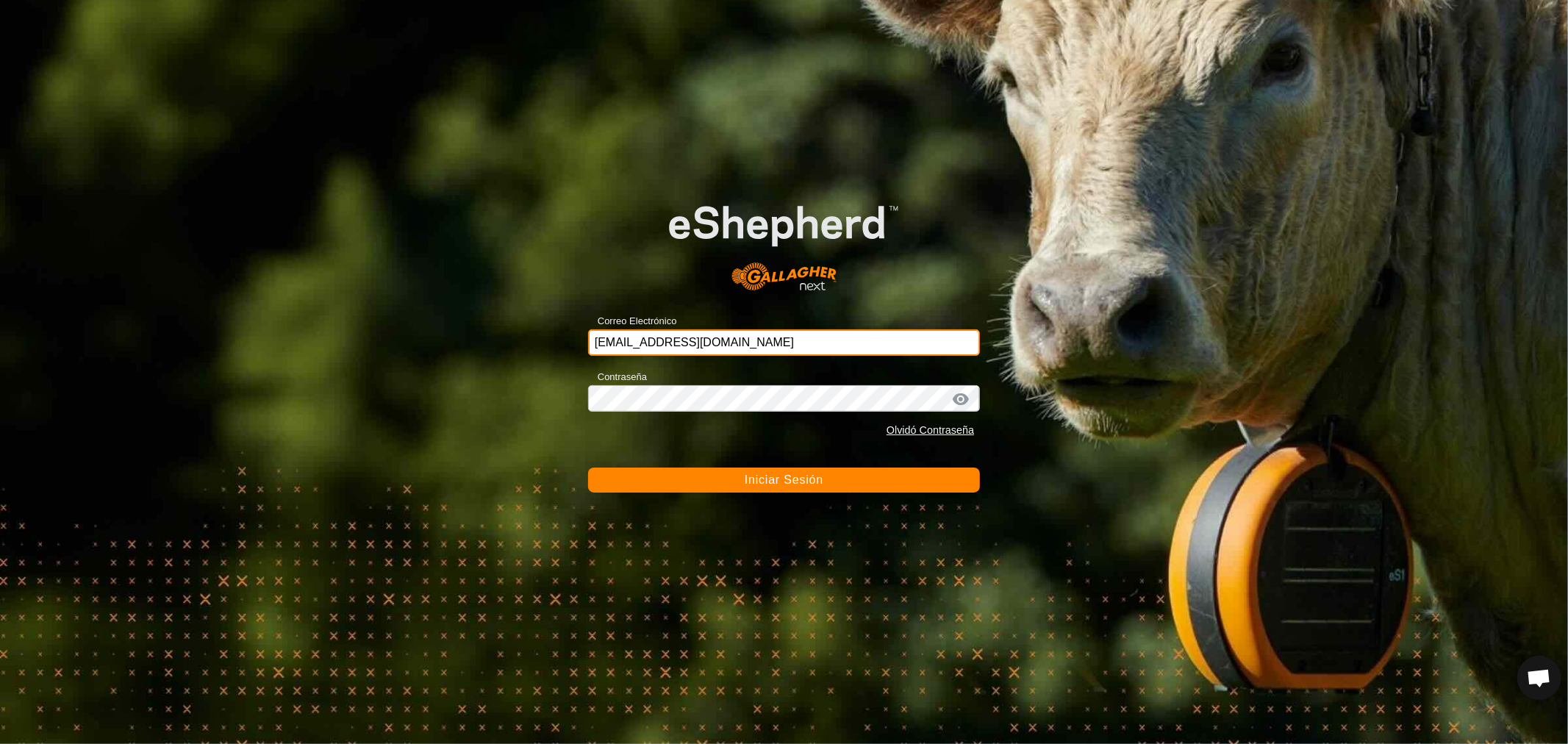
click at [753, 348] on input "[EMAIL_ADDRESS][DOMAIN_NAME]" at bounding box center [784, 342] width 392 height 27
